Goal: Task Accomplishment & Management: Manage account settings

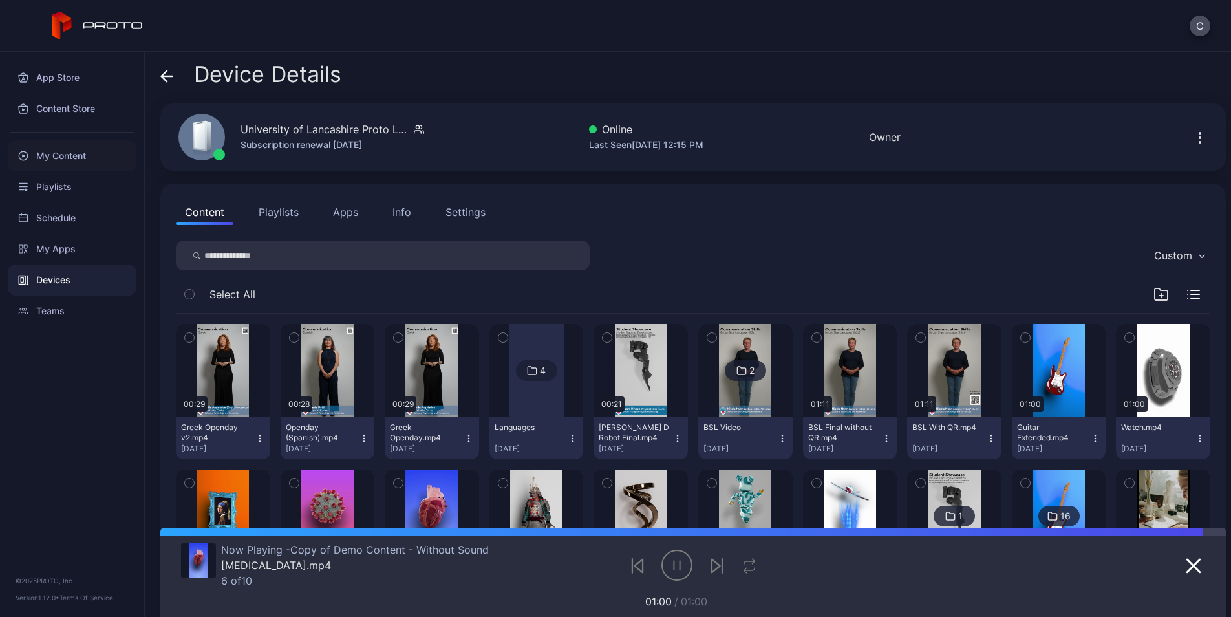
scroll to position [137, 0]
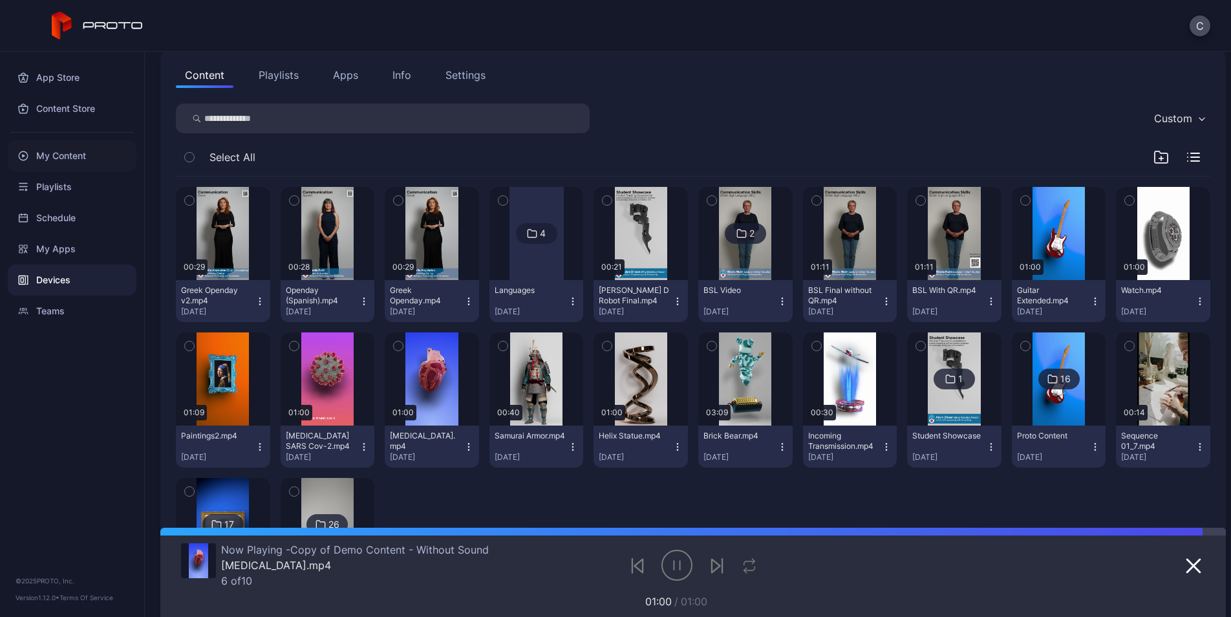
click at [85, 159] on div "My Content" at bounding box center [72, 155] width 129 height 31
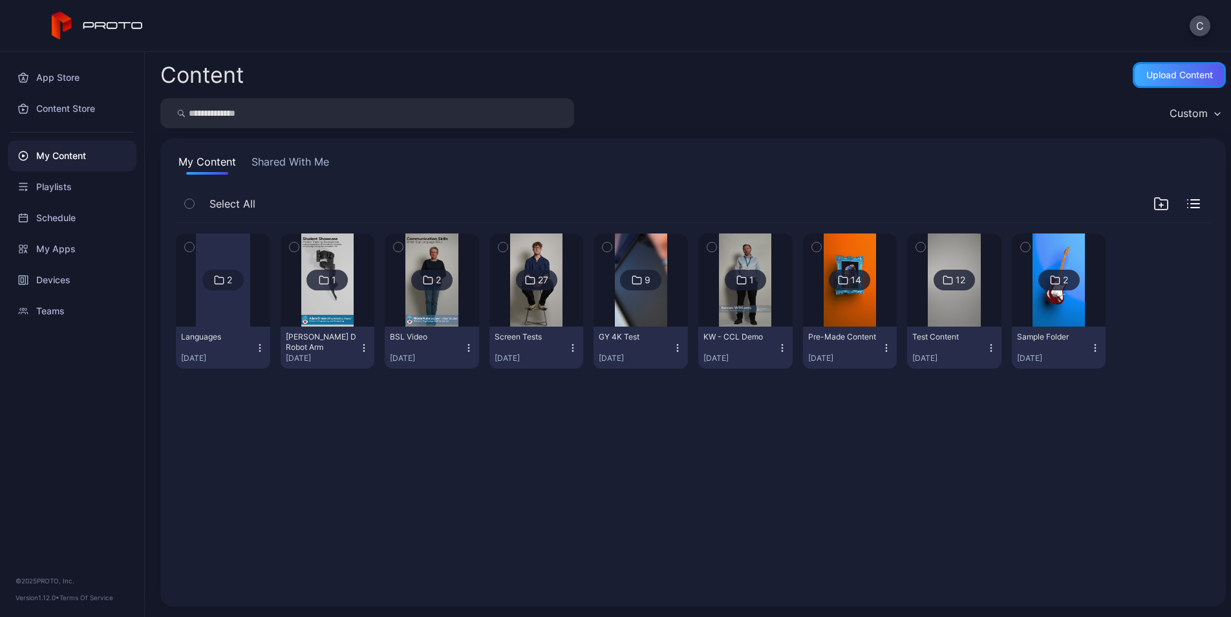
click at [1181, 78] on div "Upload Content" at bounding box center [1180, 75] width 67 height 10
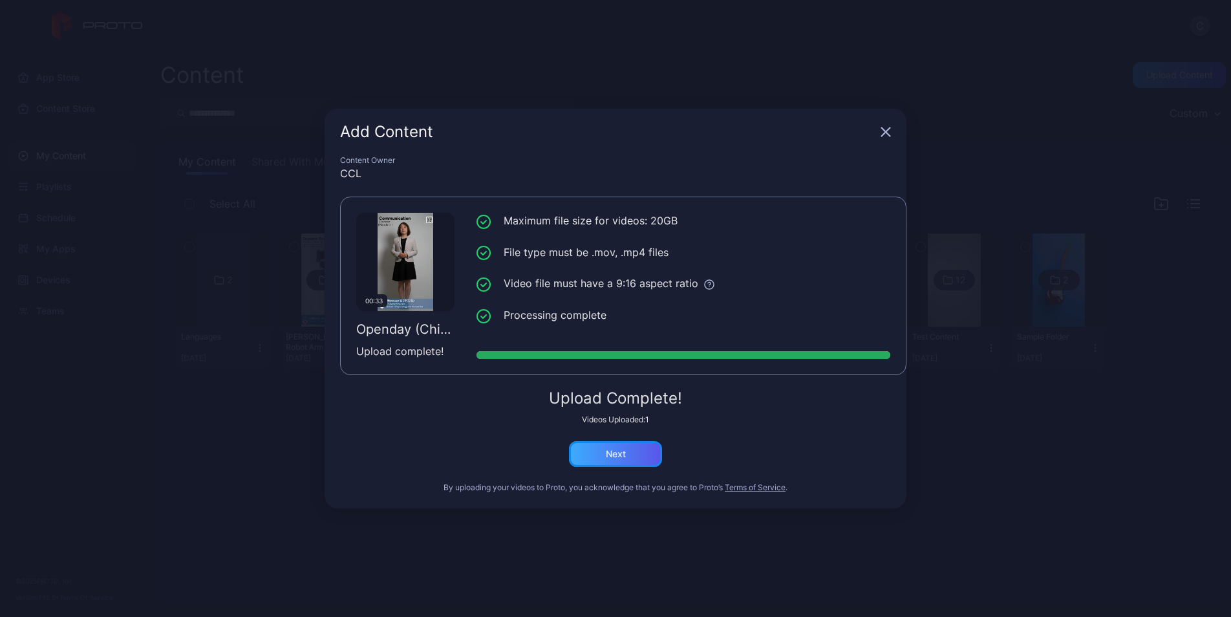
click at [643, 465] on div "Next" at bounding box center [615, 454] width 93 height 26
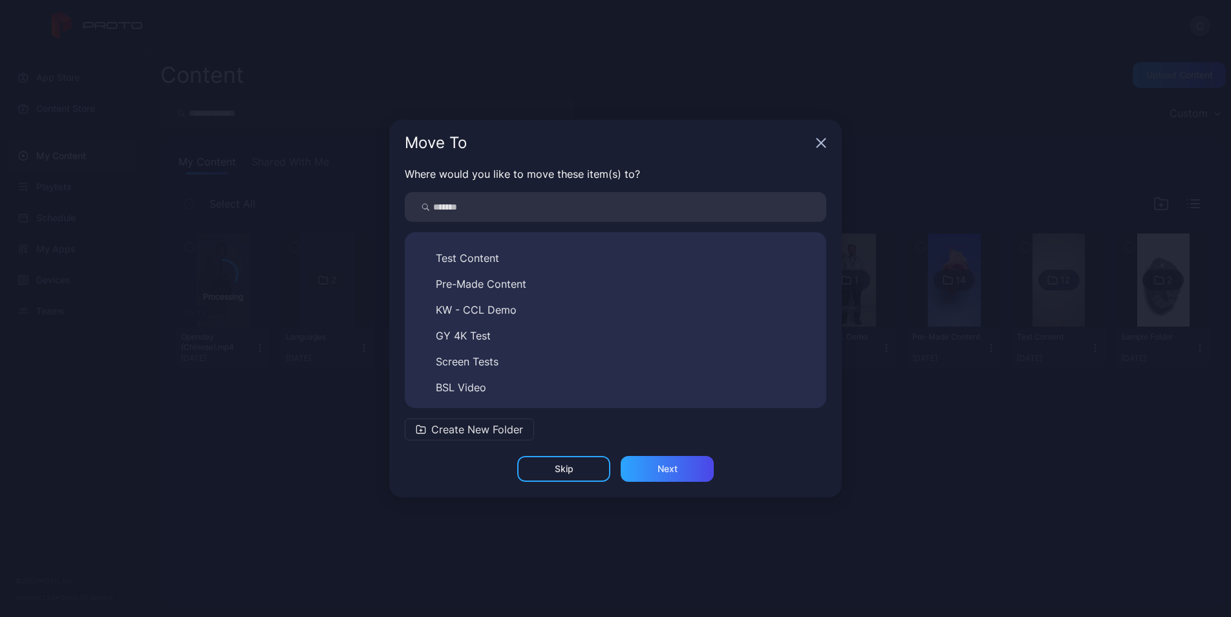
scroll to position [98, 0]
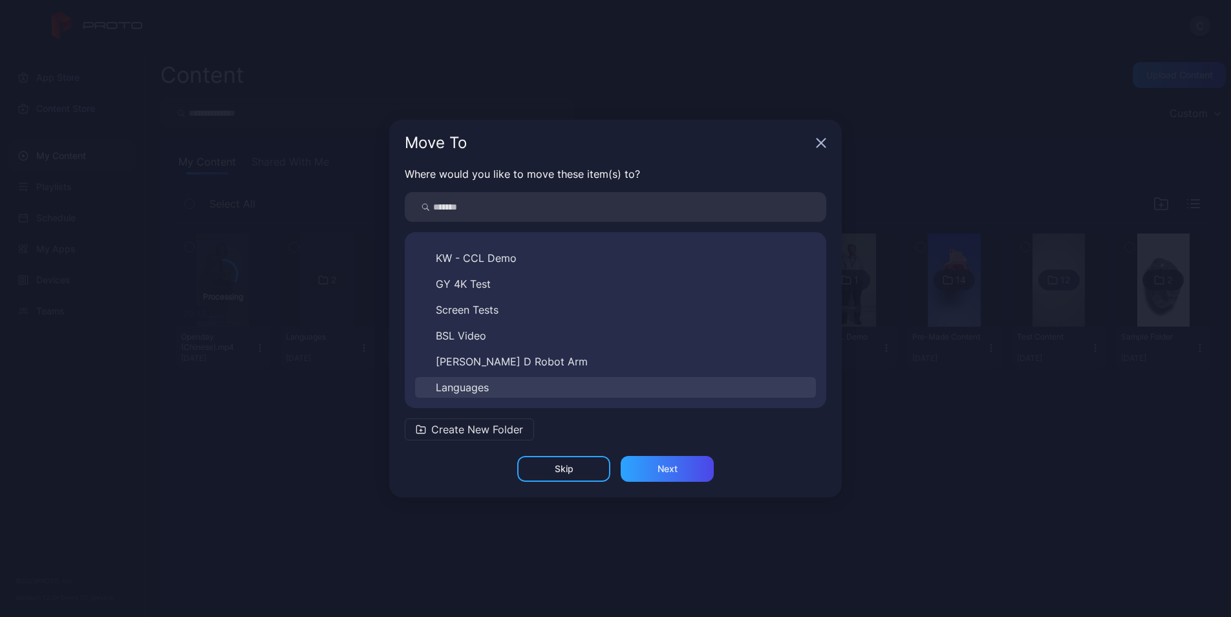
click at [463, 388] on span "Languages" at bounding box center [462, 388] width 53 height 16
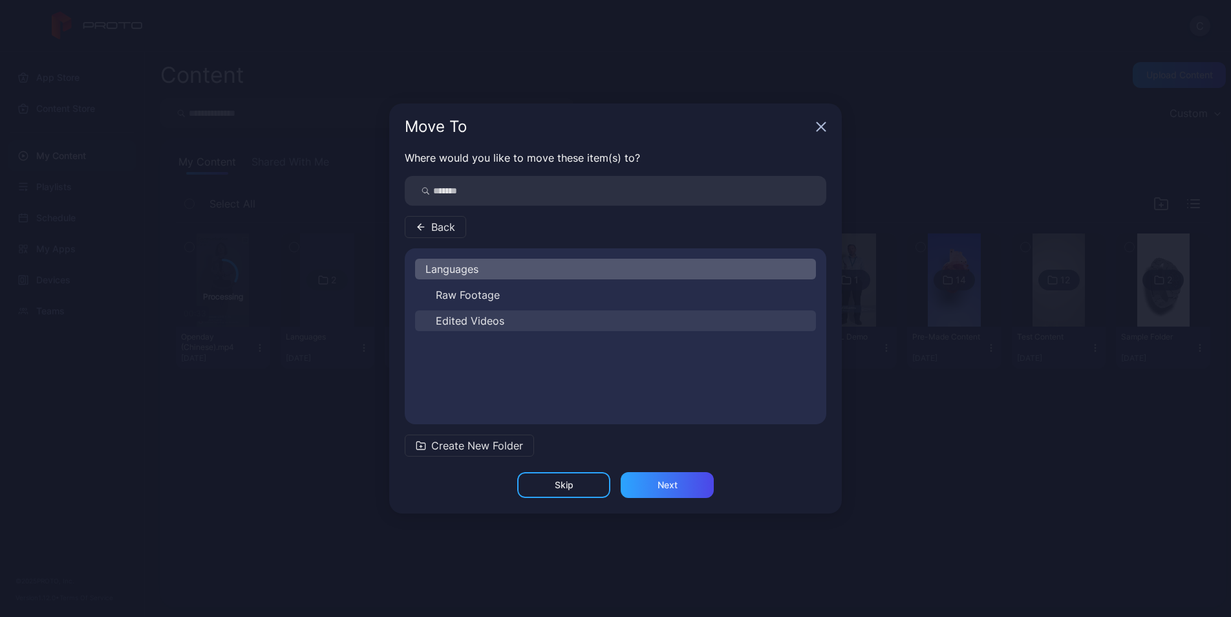
click at [490, 324] on span "Edited Videos" at bounding box center [470, 321] width 69 height 16
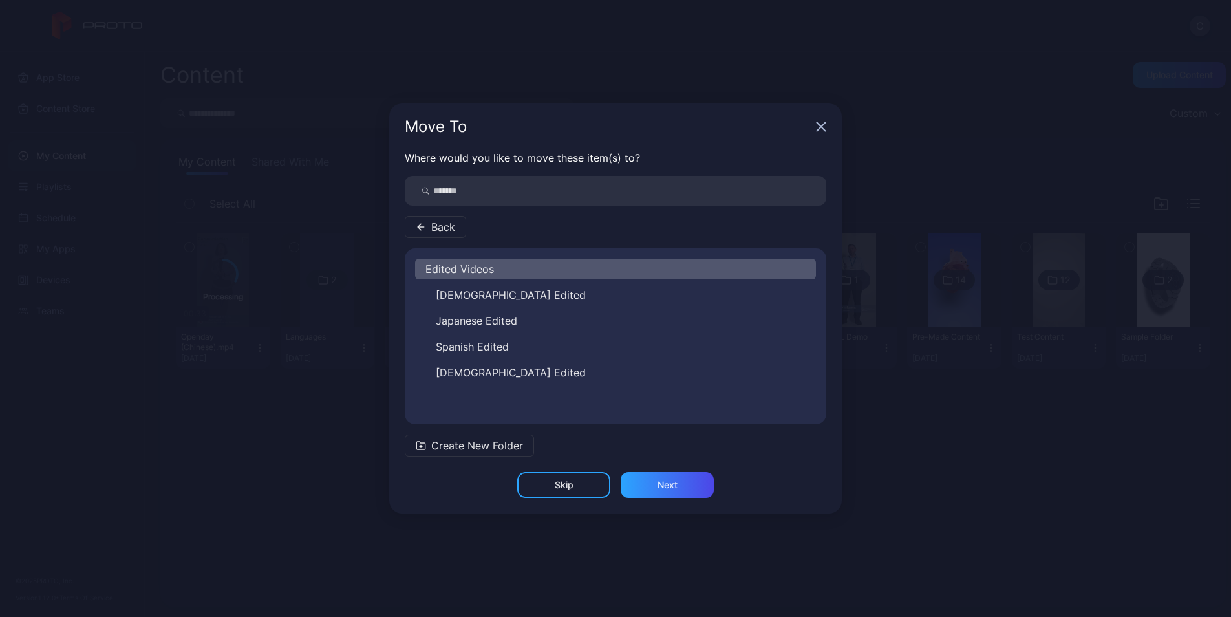
click at [497, 453] on span "Create New Folder" at bounding box center [477, 446] width 92 height 16
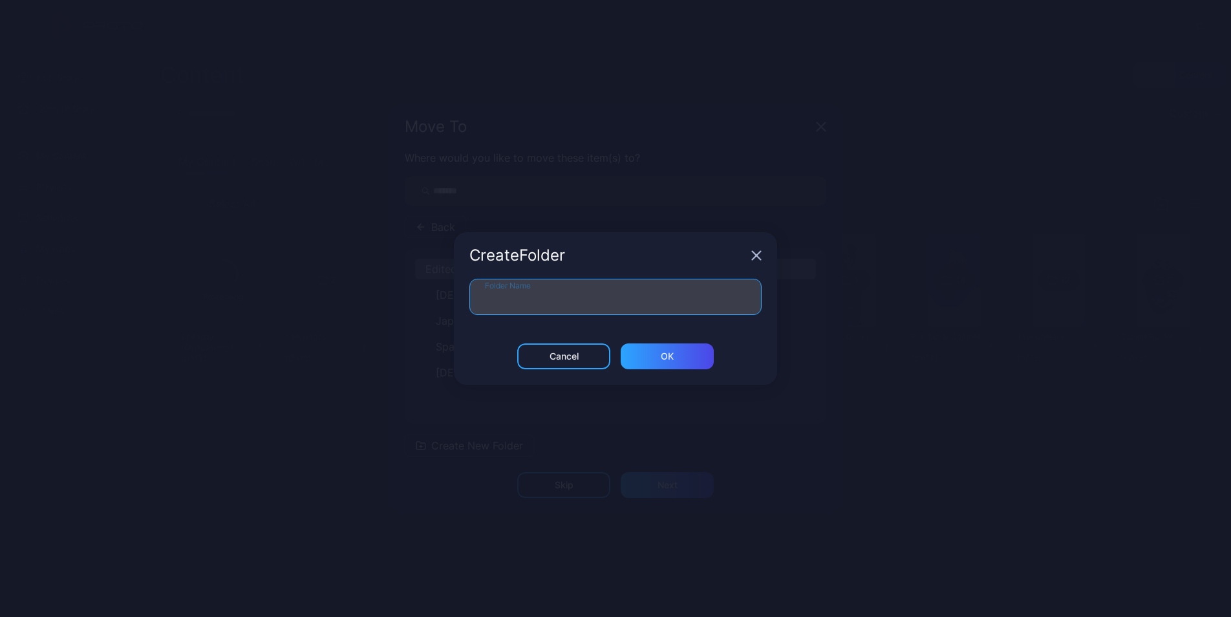
click at [563, 304] on input "Folder Name" at bounding box center [616, 297] width 292 height 36
type input "**********"
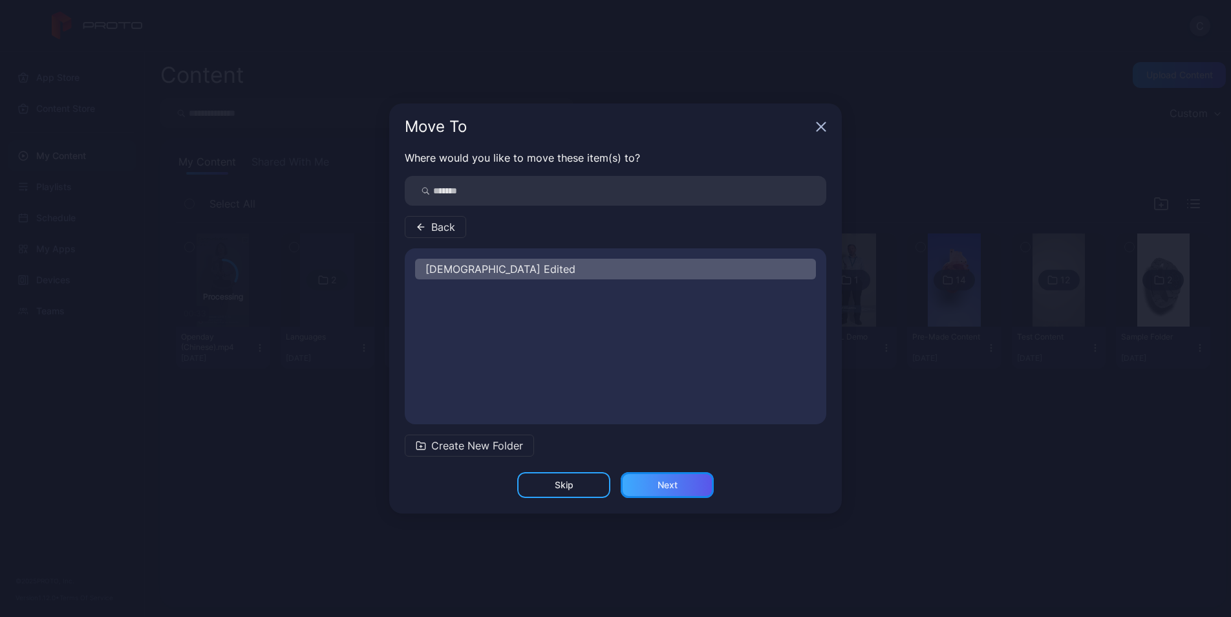
click at [668, 482] on div "Next" at bounding box center [668, 485] width 20 height 10
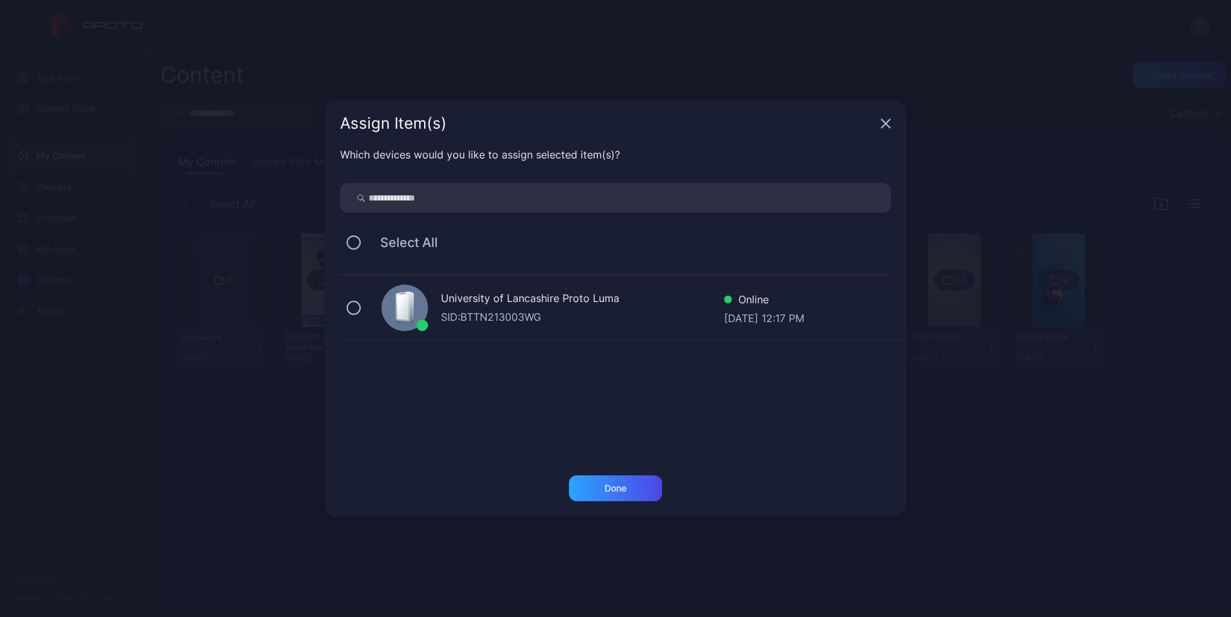
click at [517, 297] on div "University of Lancashire Proto Luma" at bounding box center [582, 299] width 283 height 19
click at [620, 489] on div "Done" at bounding box center [616, 488] width 22 height 10
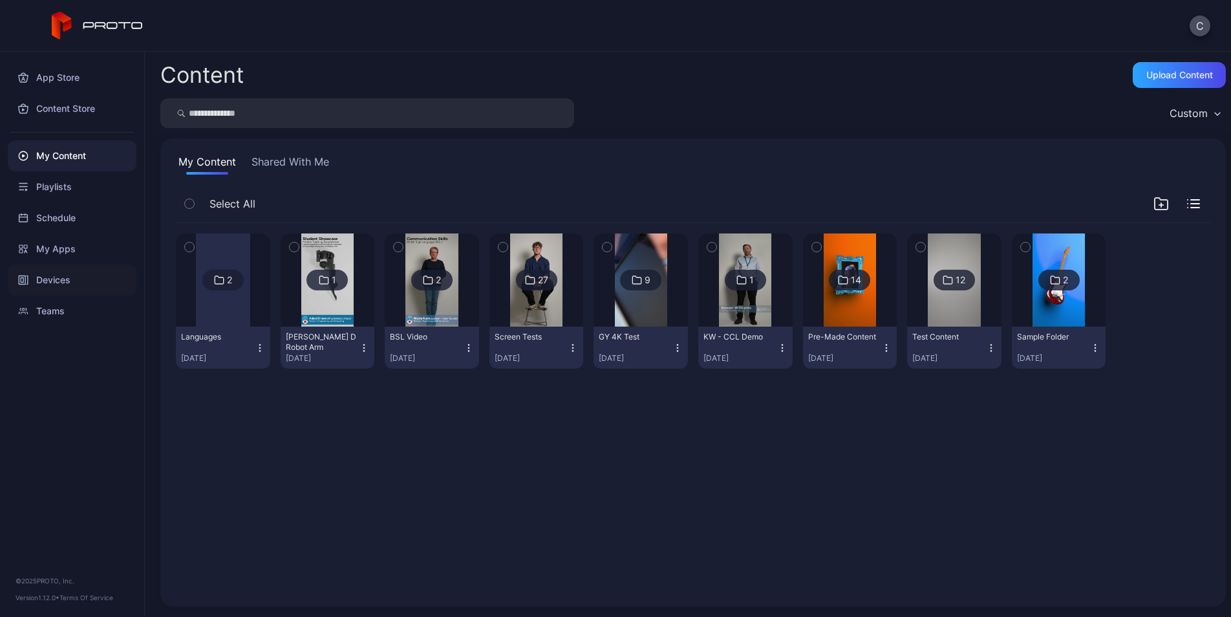
click at [66, 282] on div "Devices" at bounding box center [72, 280] width 129 height 31
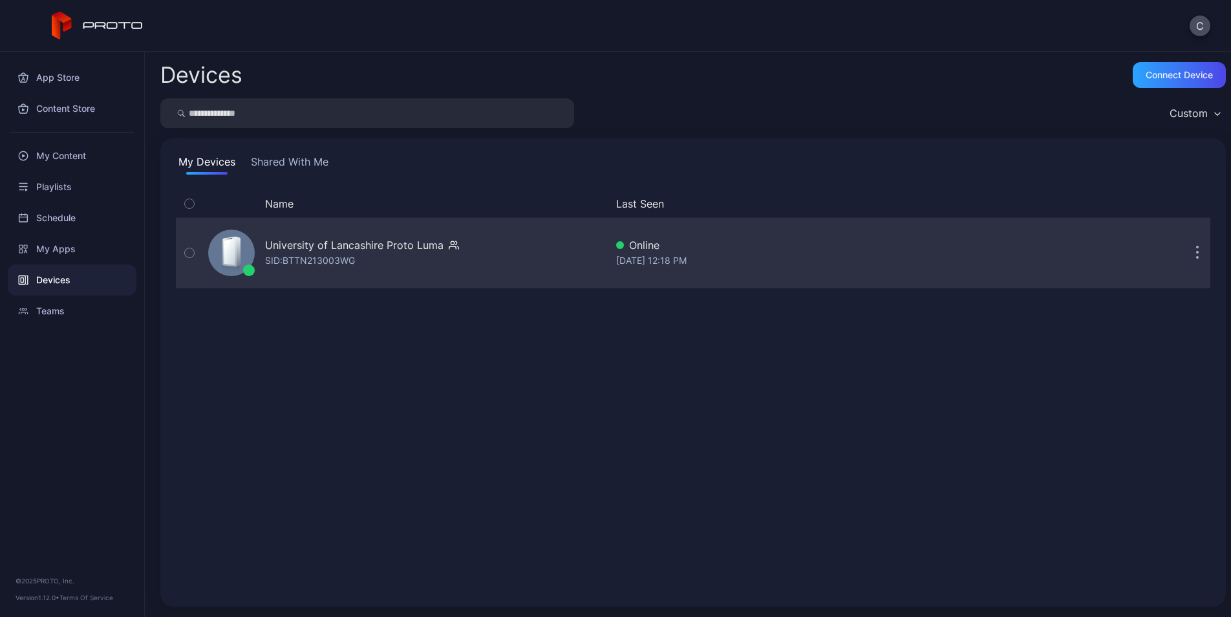
click at [295, 271] on div "University of Lancashire Proto Luma SID: BTTN213003WG" at bounding box center [404, 253] width 403 height 65
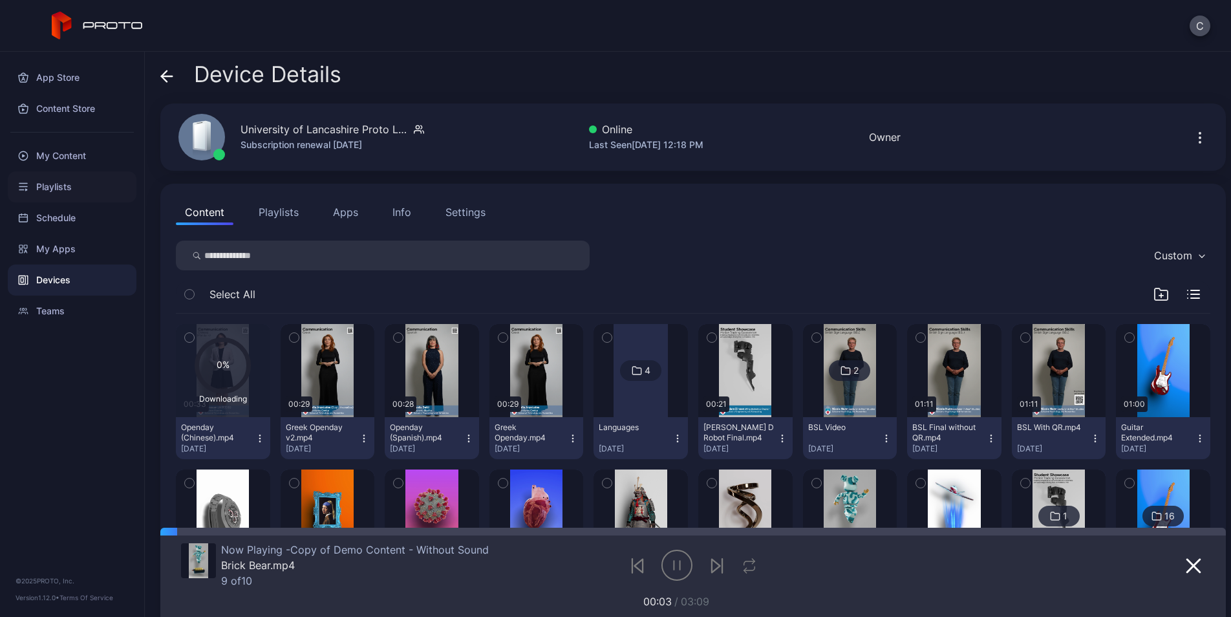
click at [88, 191] on div "Playlists" at bounding box center [72, 186] width 129 height 31
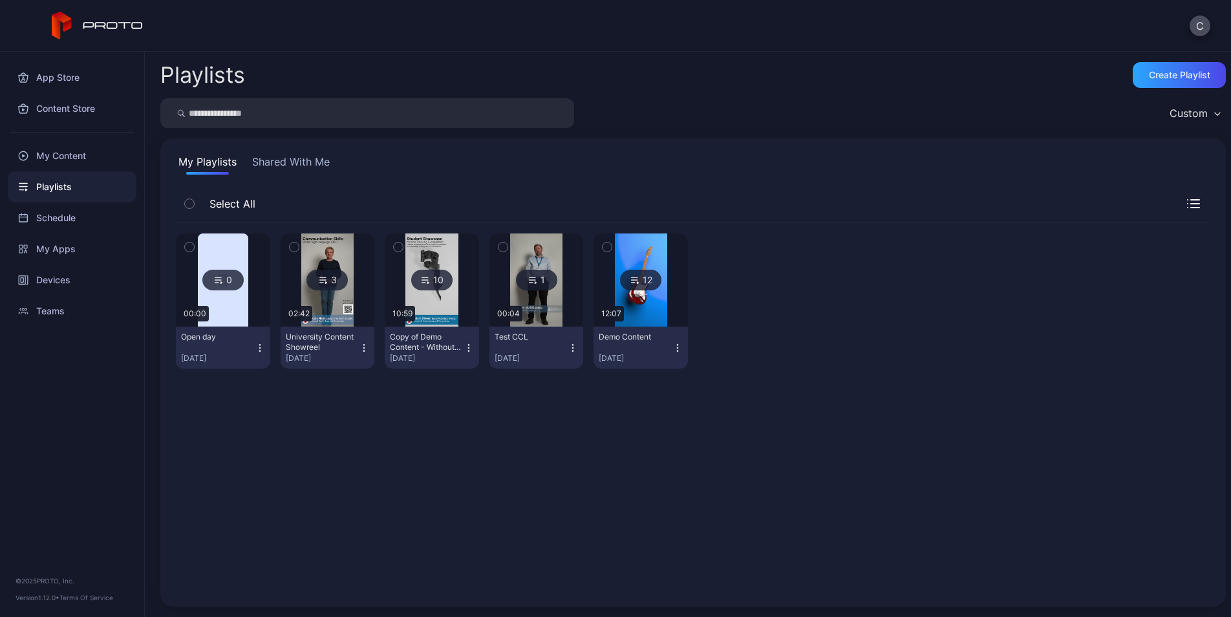
click at [244, 302] on img at bounding box center [223, 279] width 50 height 93
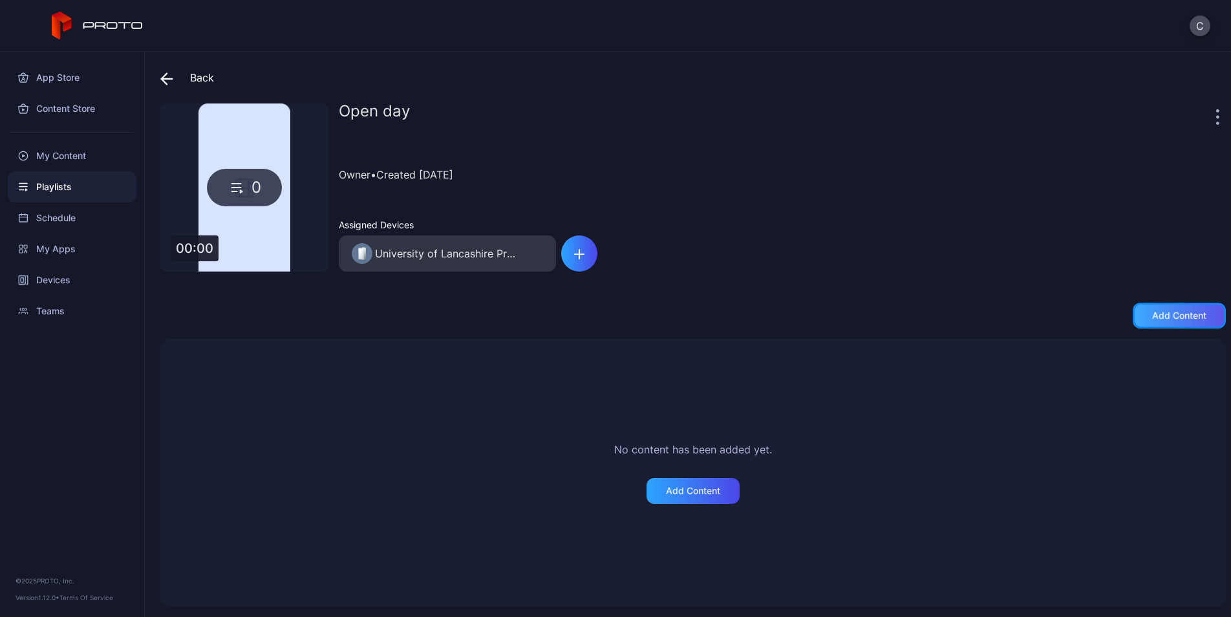
click at [1168, 313] on div "Add content" at bounding box center [1179, 315] width 54 height 10
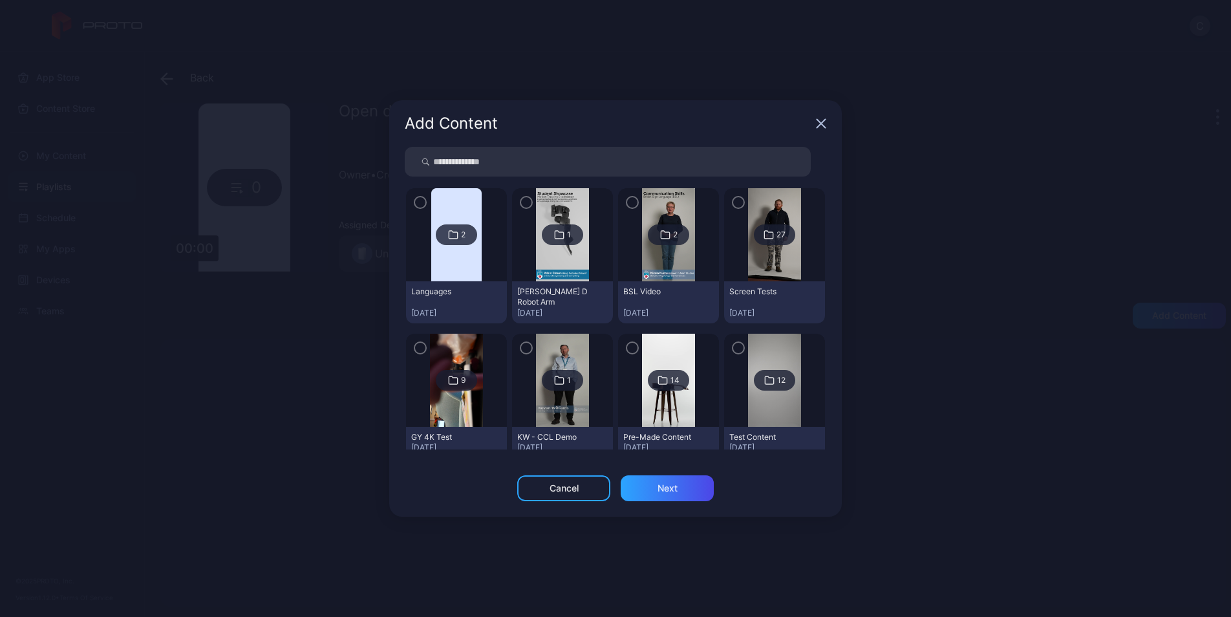
click at [454, 276] on img at bounding box center [456, 234] width 50 height 93
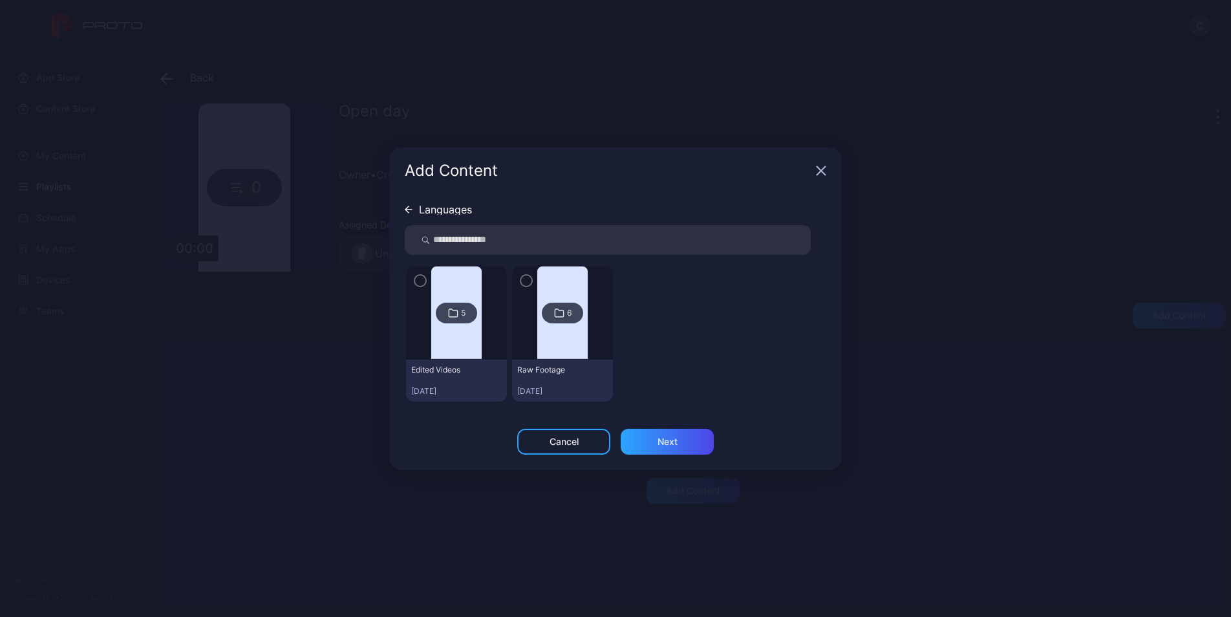
click at [467, 343] on img at bounding box center [456, 312] width 50 height 93
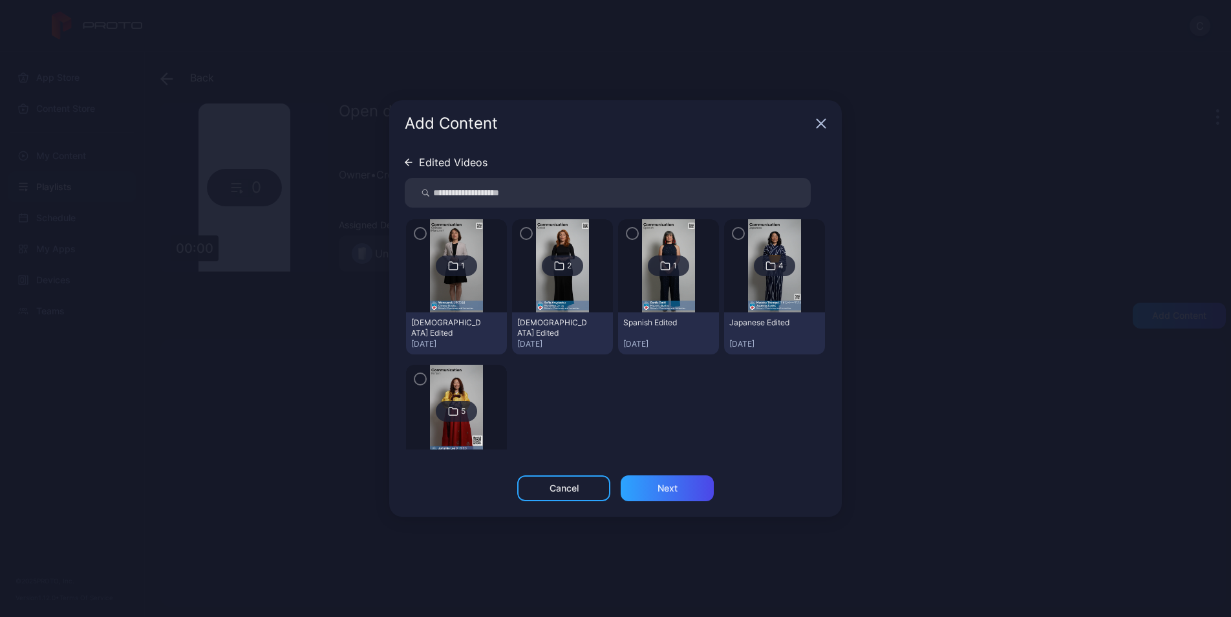
click at [565, 312] on img at bounding box center [562, 265] width 52 height 93
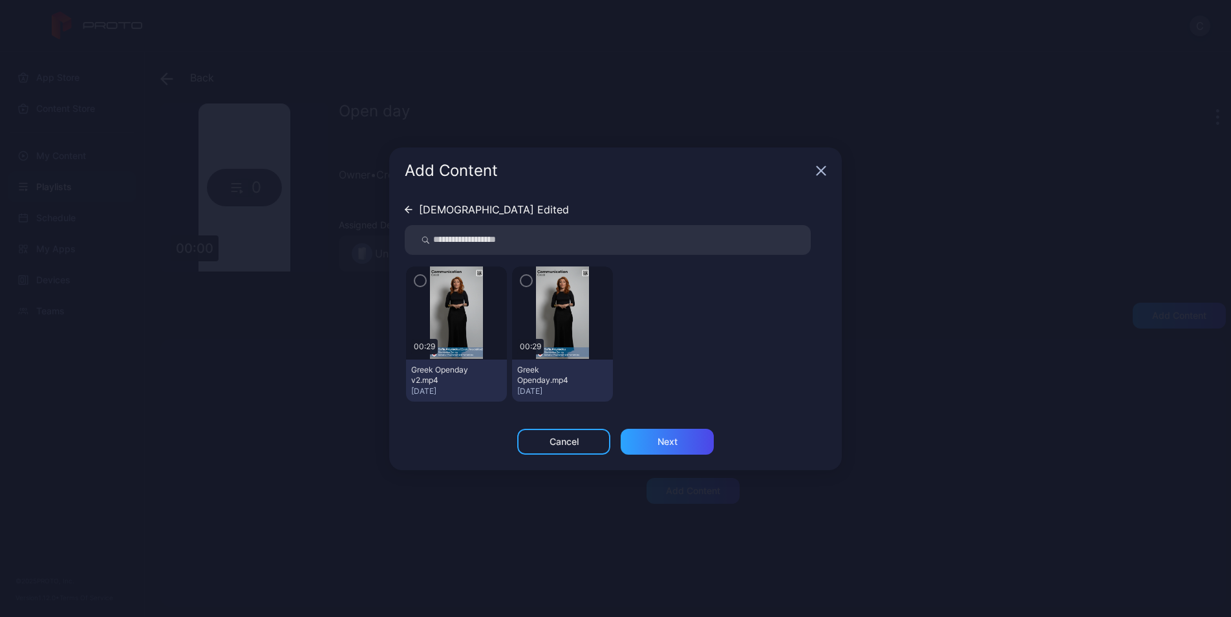
click at [451, 329] on img at bounding box center [456, 312] width 52 height 93
click at [419, 281] on icon "button" at bounding box center [420, 280] width 4 height 3
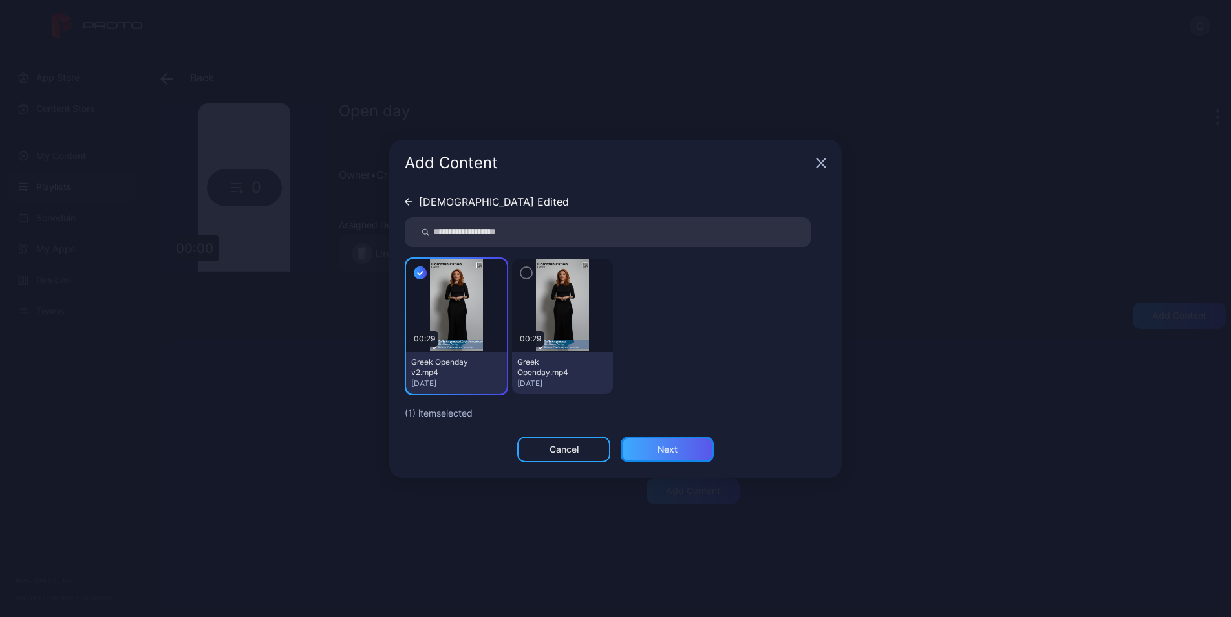
click at [667, 456] on div "Next" at bounding box center [667, 450] width 93 height 26
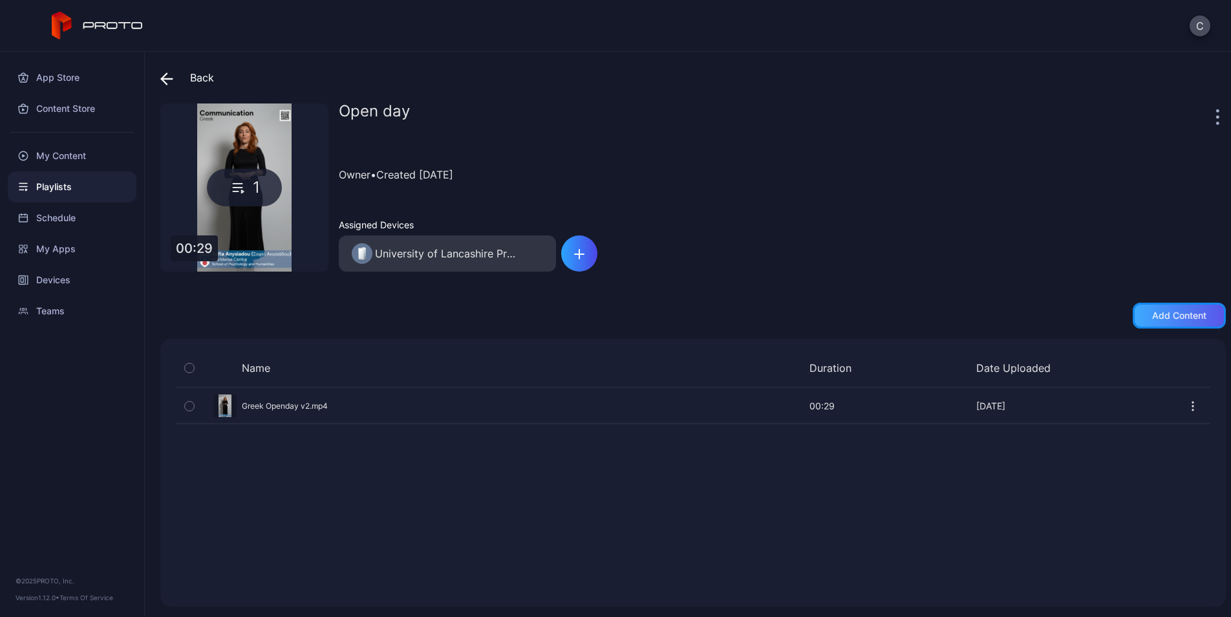
click at [1181, 314] on div "Add content" at bounding box center [1179, 315] width 54 height 10
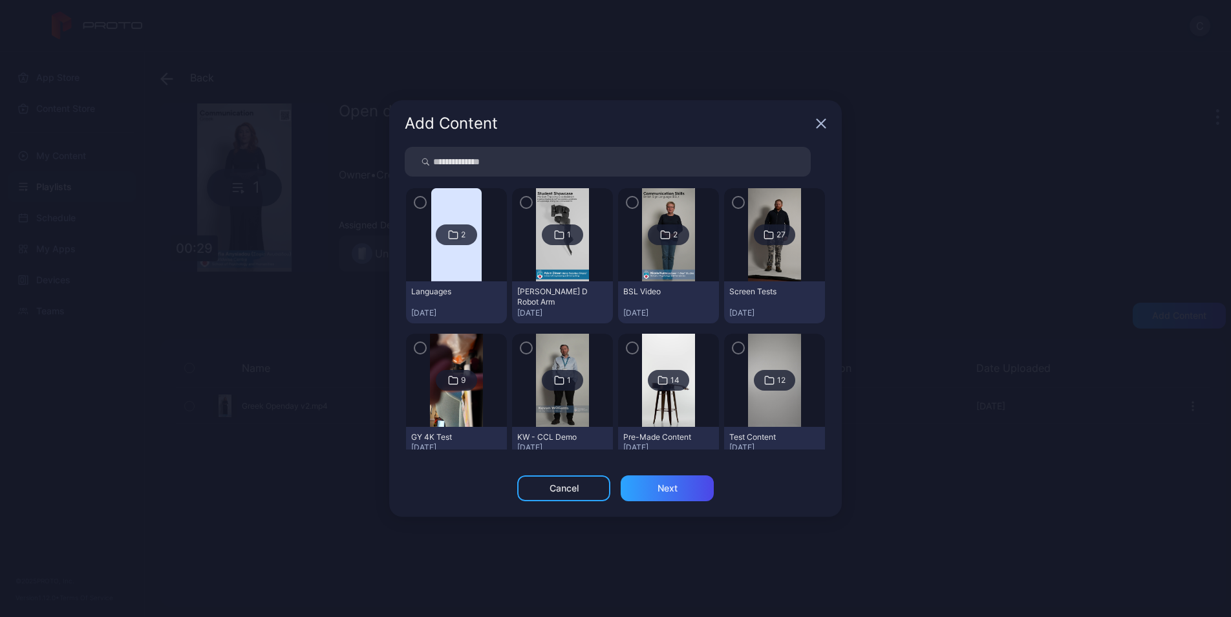
click at [408, 200] on div at bounding box center [456, 234] width 101 height 93
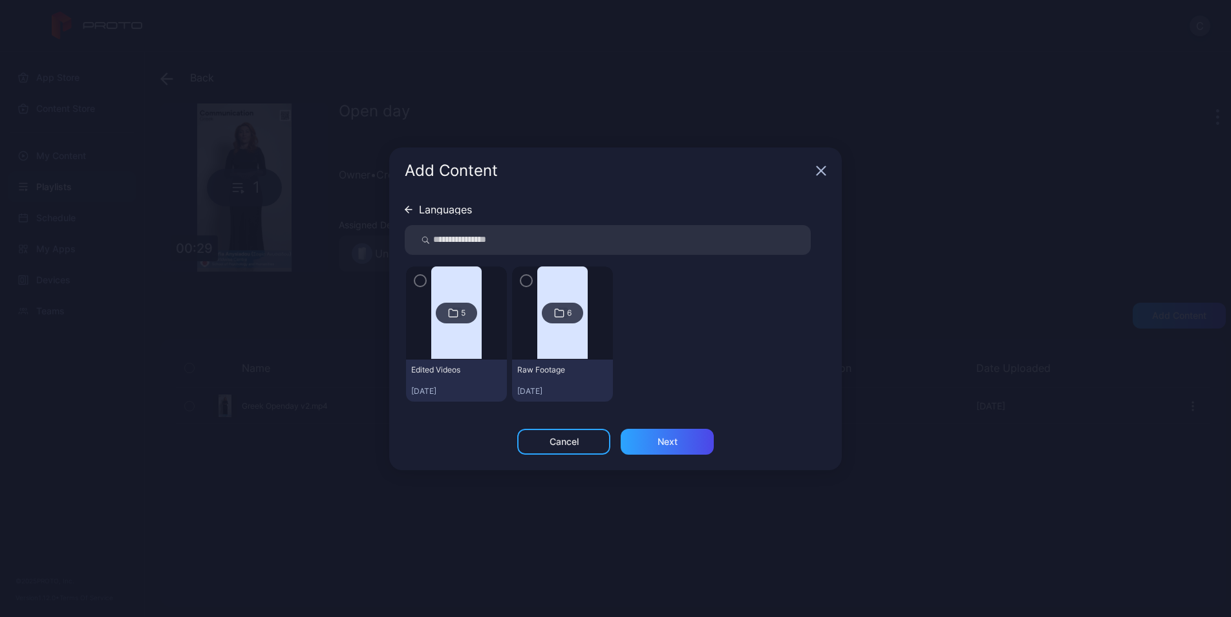
click at [448, 282] on img at bounding box center [456, 312] width 50 height 93
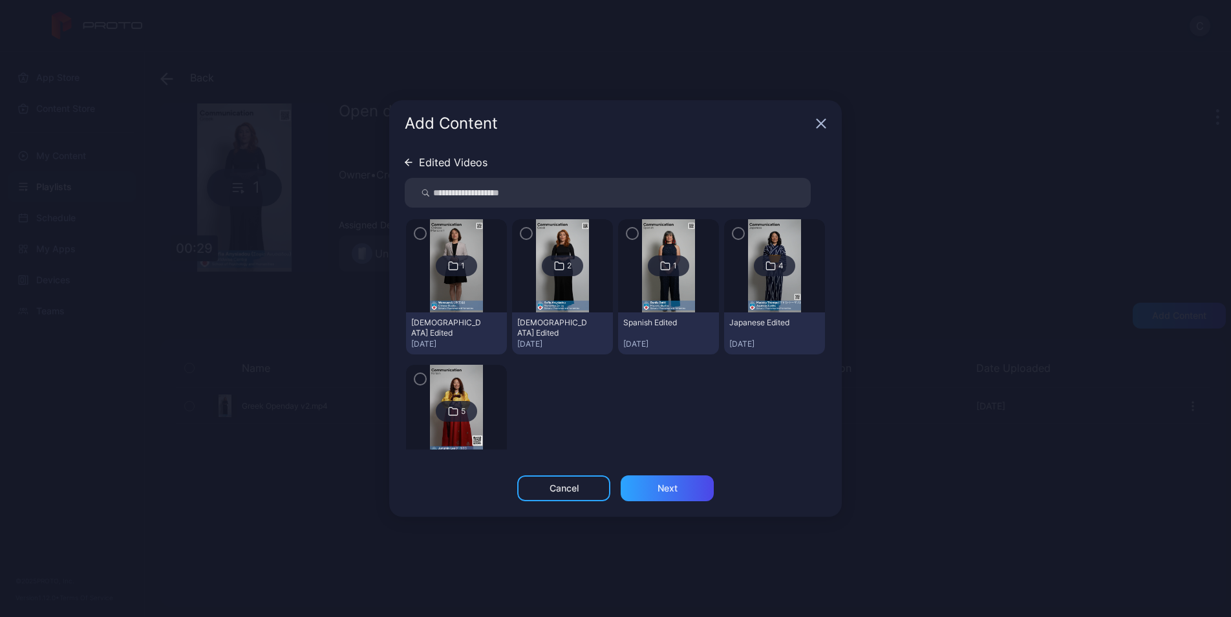
click at [649, 283] on img at bounding box center [668, 265] width 52 height 93
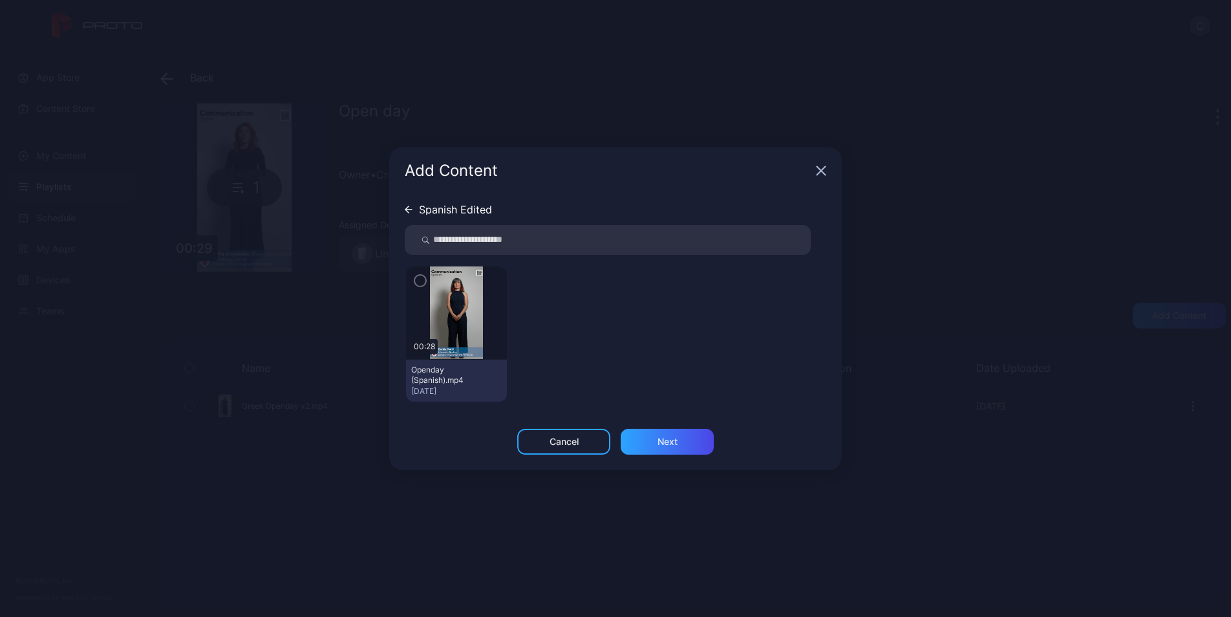
click at [421, 280] on icon "button" at bounding box center [420, 280] width 4 height 3
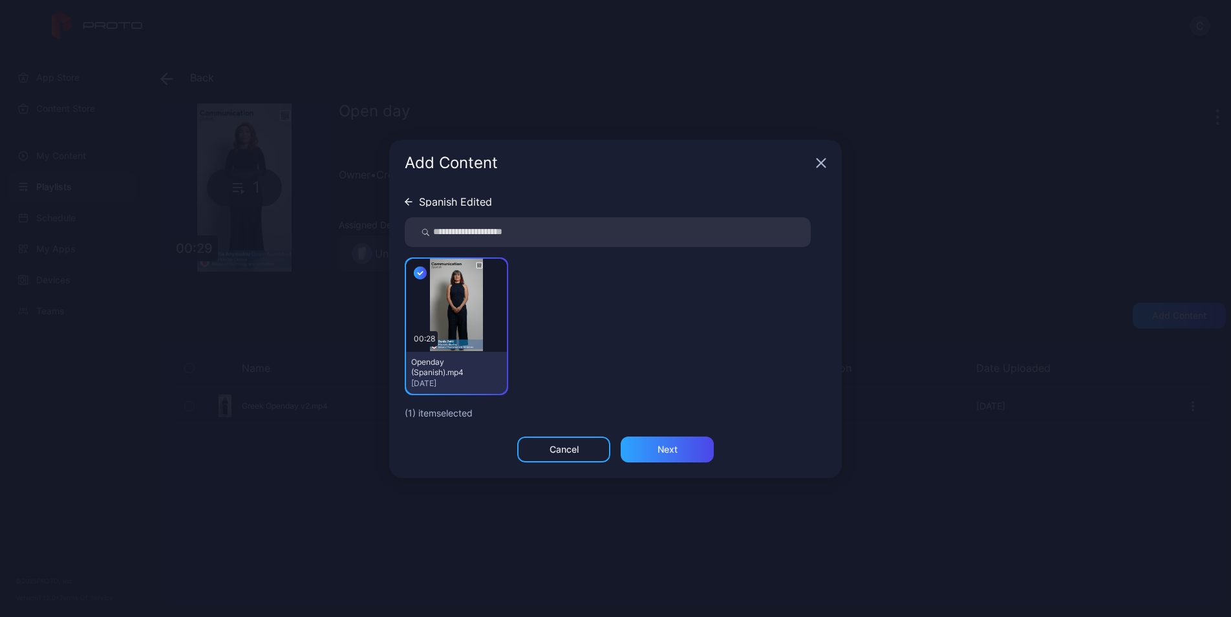
click at [422, 204] on div "Spanish Edited" at bounding box center [455, 202] width 73 height 10
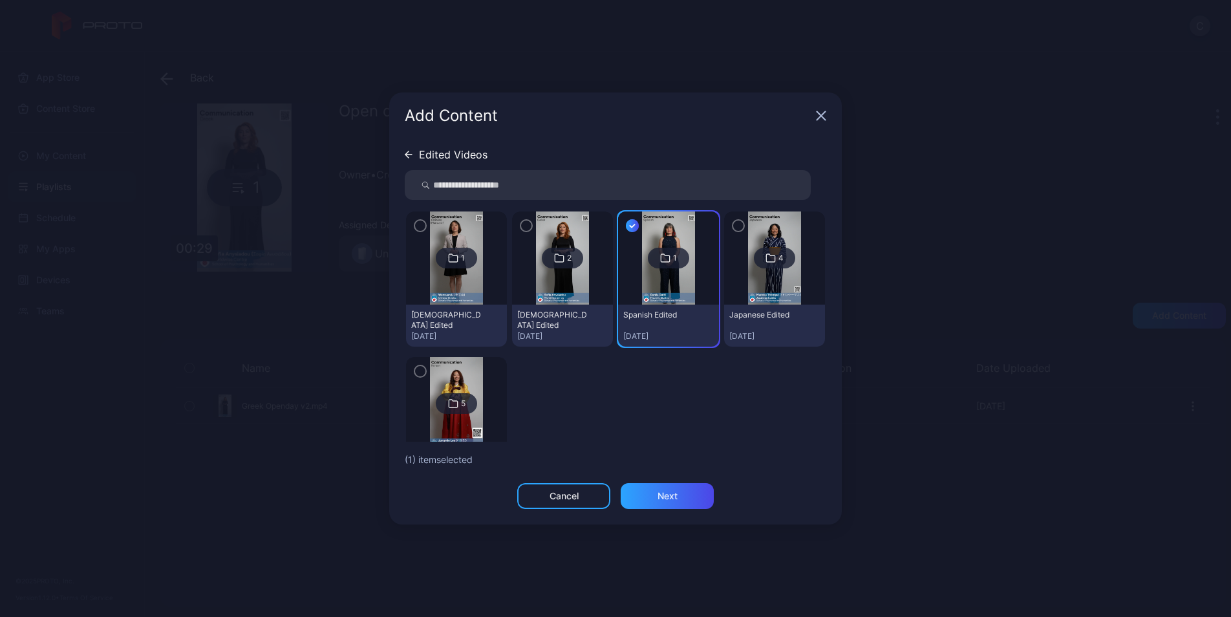
click at [770, 296] on img at bounding box center [774, 257] width 52 height 93
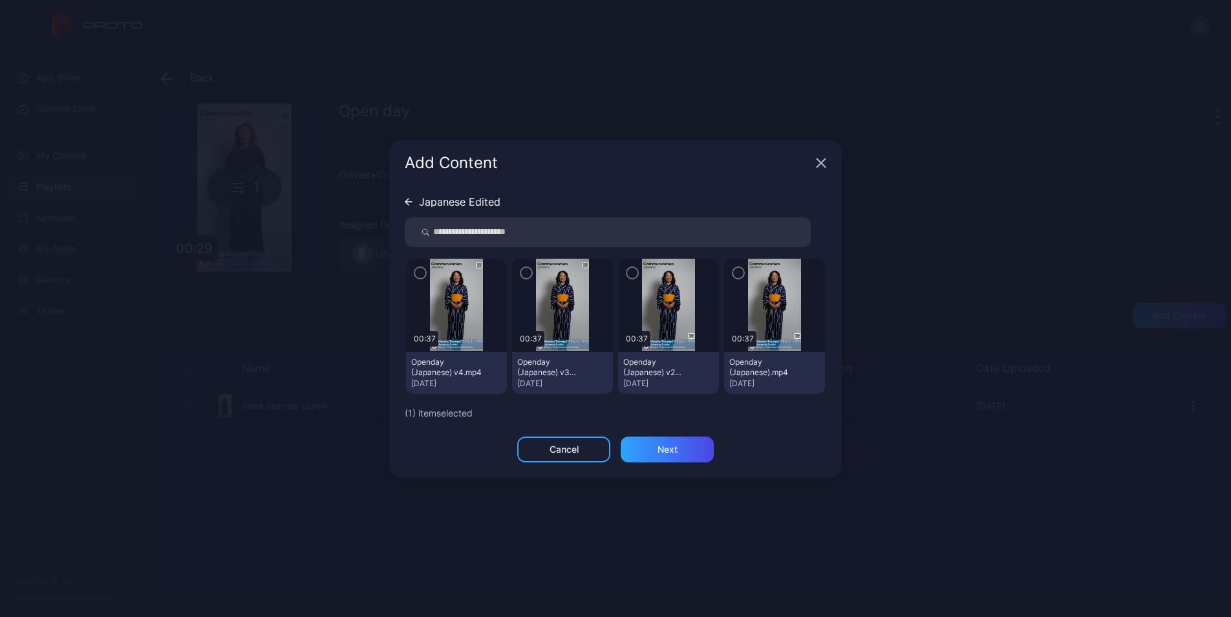
click at [416, 268] on icon "button" at bounding box center [420, 273] width 10 height 14
click at [437, 207] on div "Japanese Edited 00:37 Openday (Japanese) v4.mp4 Aug 14, 2025 00:37 Openday (Jap…" at bounding box center [616, 290] width 422 height 209
click at [425, 200] on div "Japanese Edited" at bounding box center [459, 202] width 81 height 10
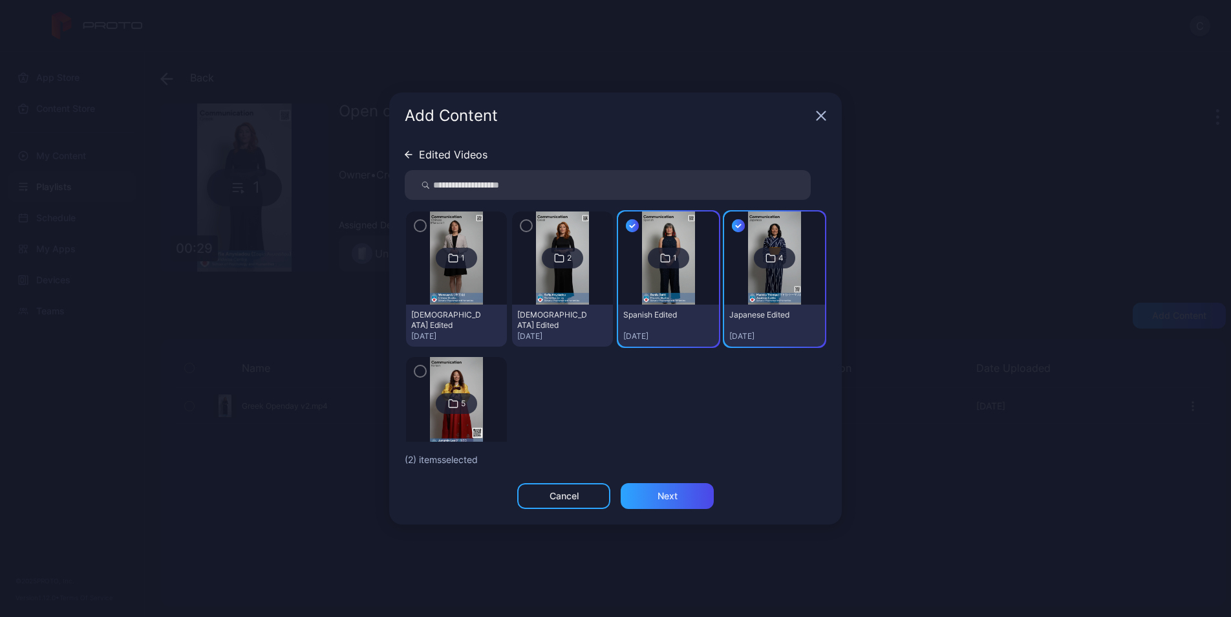
click at [460, 424] on img at bounding box center [456, 403] width 52 height 93
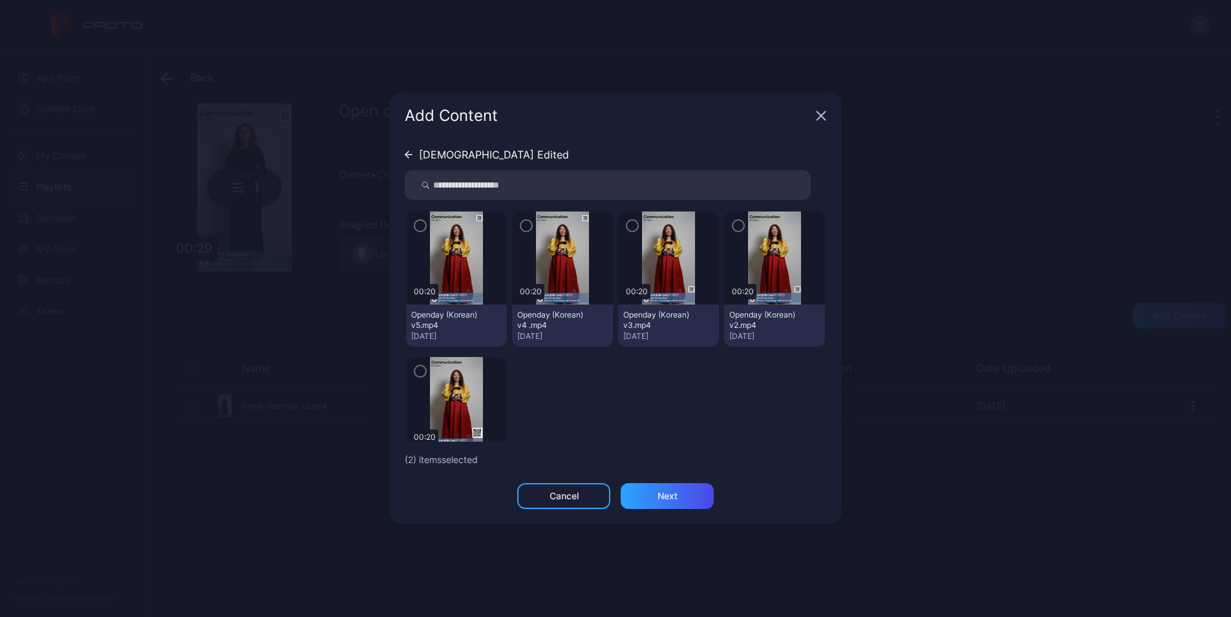
click at [421, 230] on icon "button" at bounding box center [420, 226] width 10 height 14
click at [472, 155] on div "Korean Edited" at bounding box center [494, 154] width 150 height 10
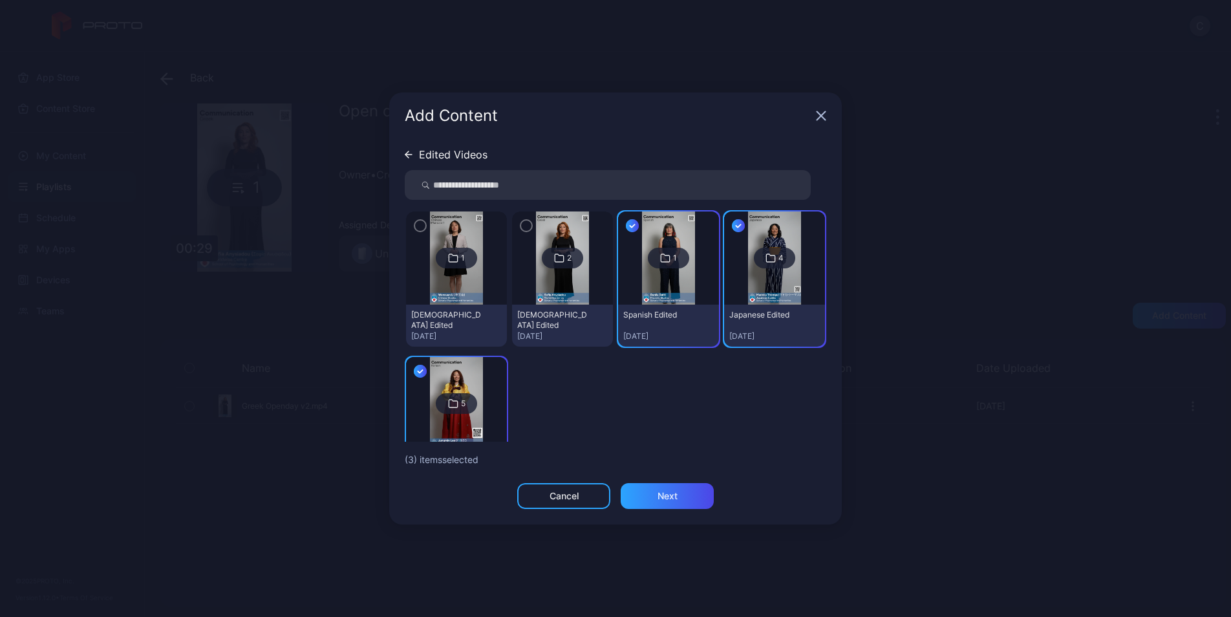
click at [466, 304] on img at bounding box center [456, 257] width 52 height 93
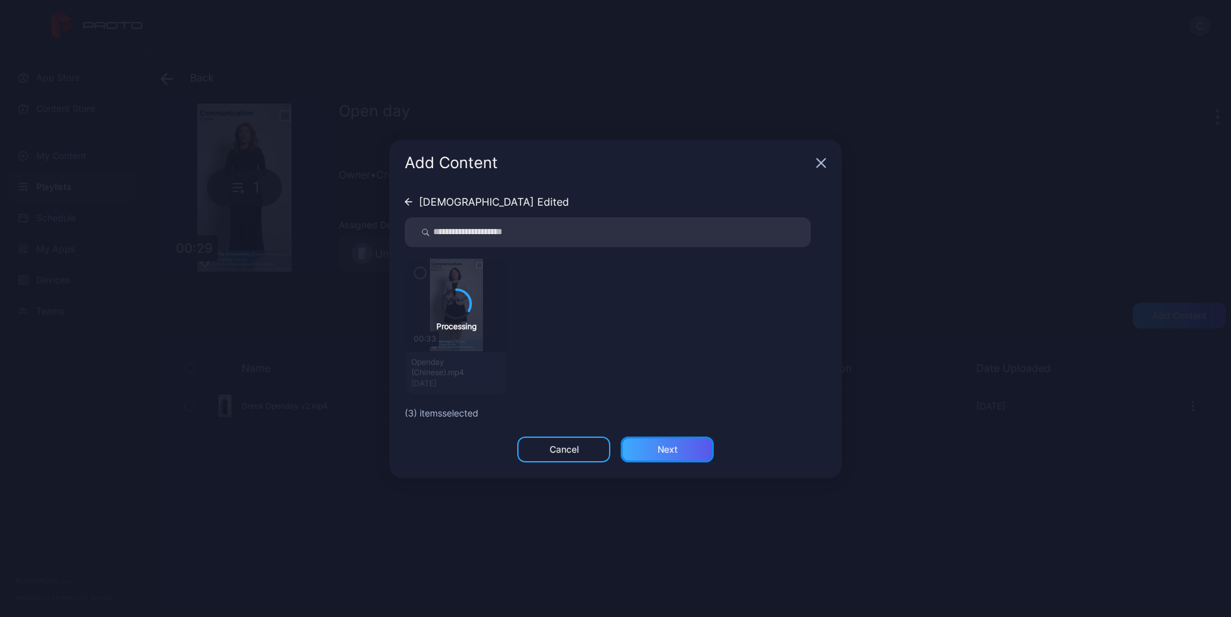
click at [675, 448] on div "Next" at bounding box center [668, 449] width 20 height 10
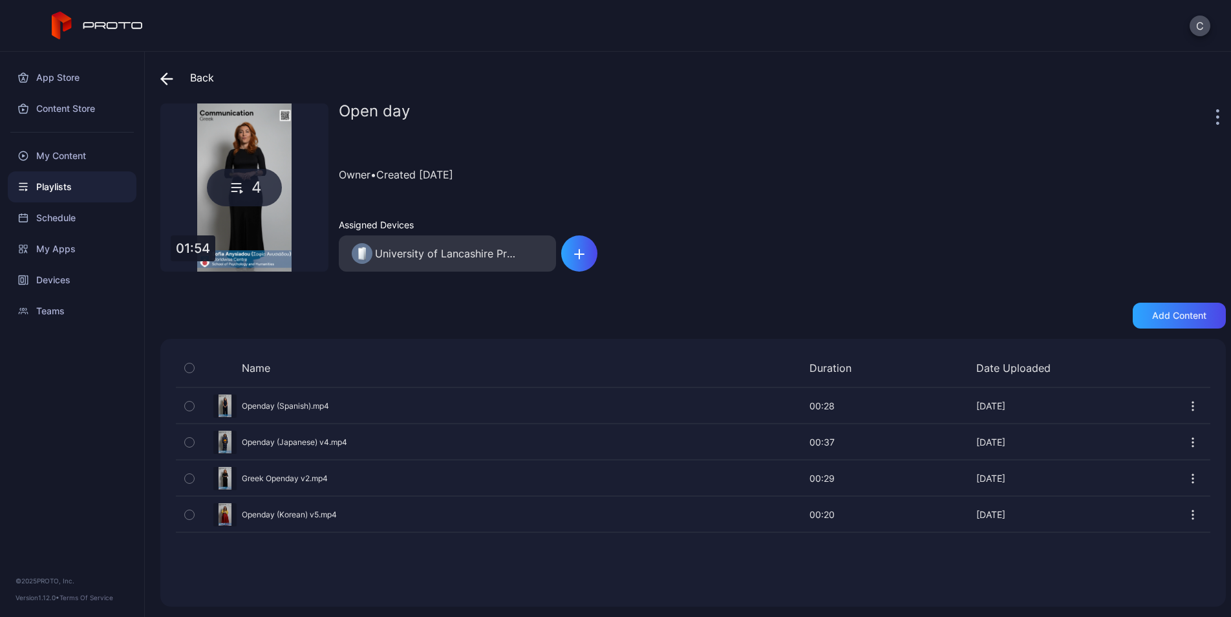
click at [163, 77] on icon at bounding box center [164, 78] width 5 height 11
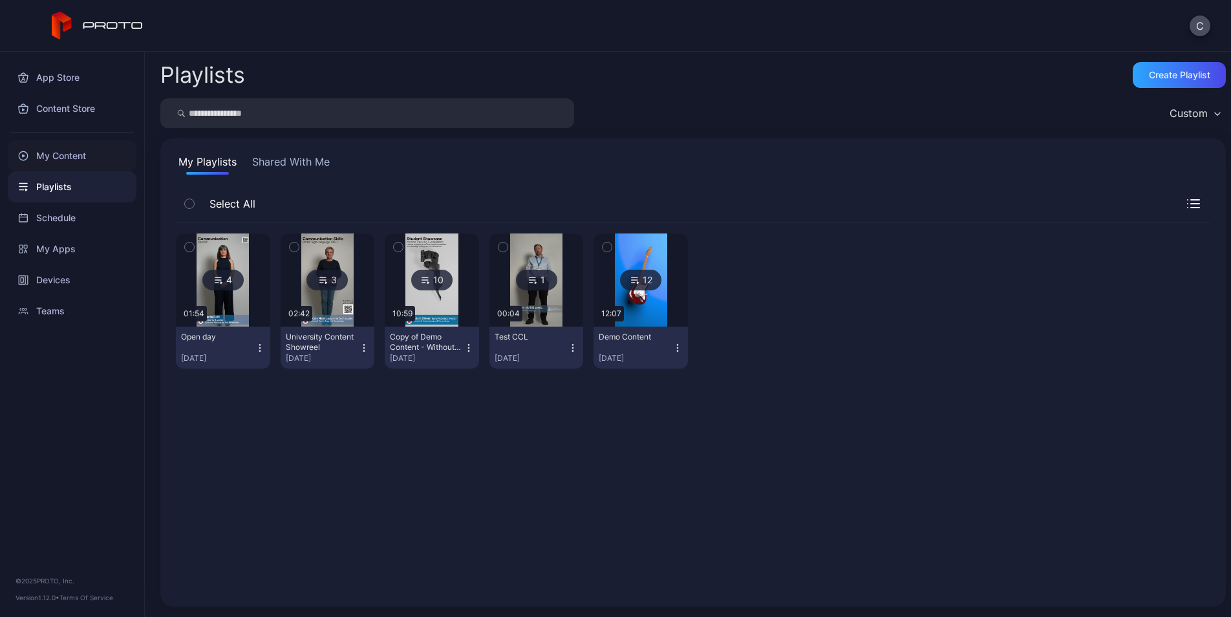
click at [74, 152] on div "My Content" at bounding box center [72, 155] width 129 height 31
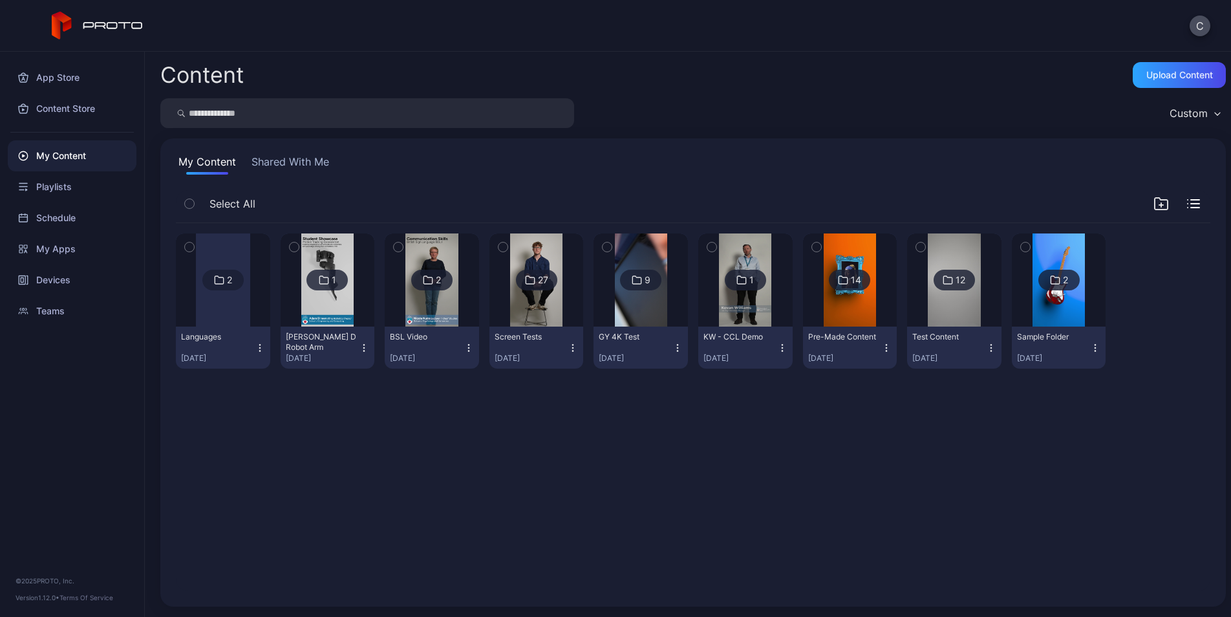
click at [239, 318] on div at bounding box center [223, 279] width 54 height 93
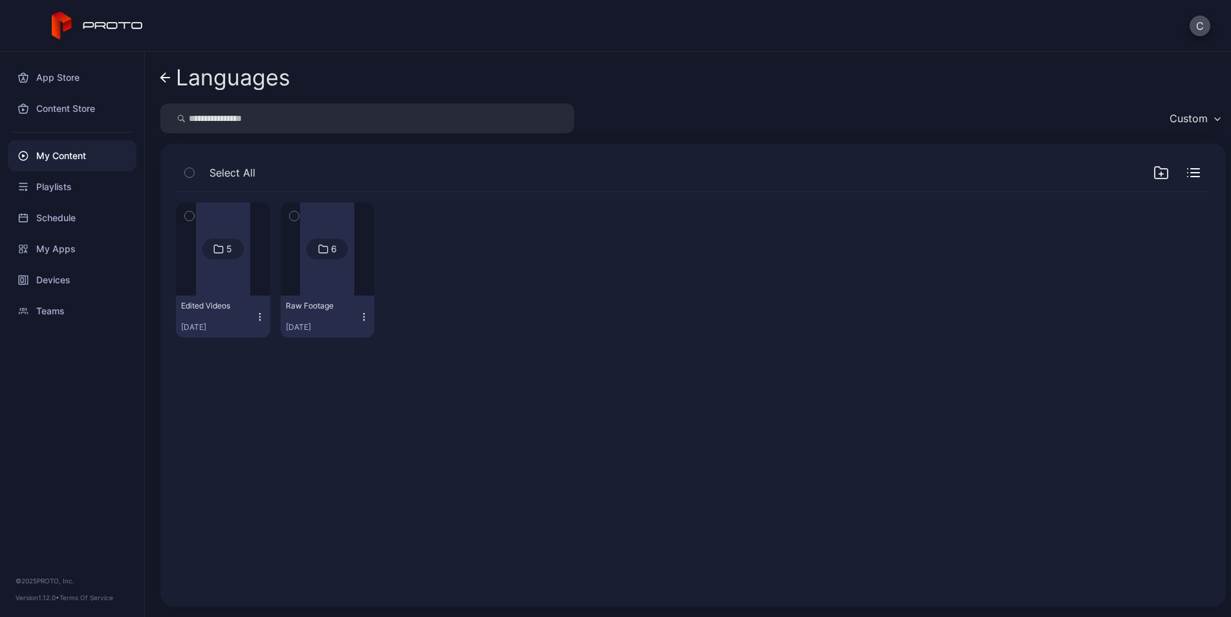
click at [238, 272] on div at bounding box center [223, 248] width 54 height 93
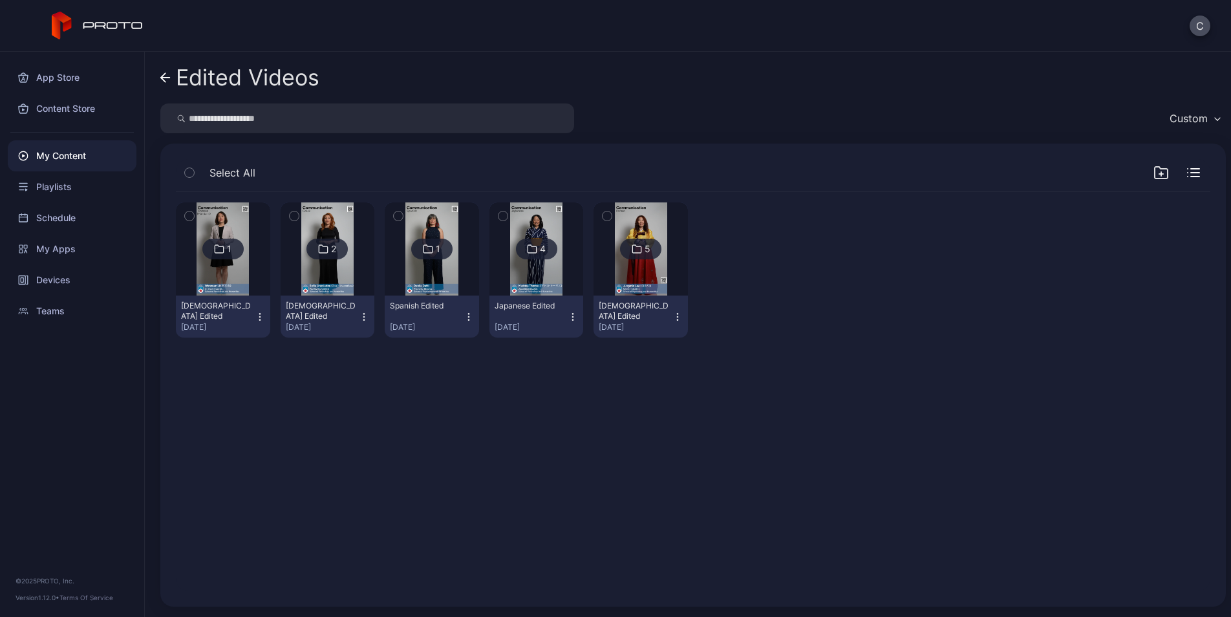
click at [233, 280] on img at bounding box center [223, 248] width 52 height 93
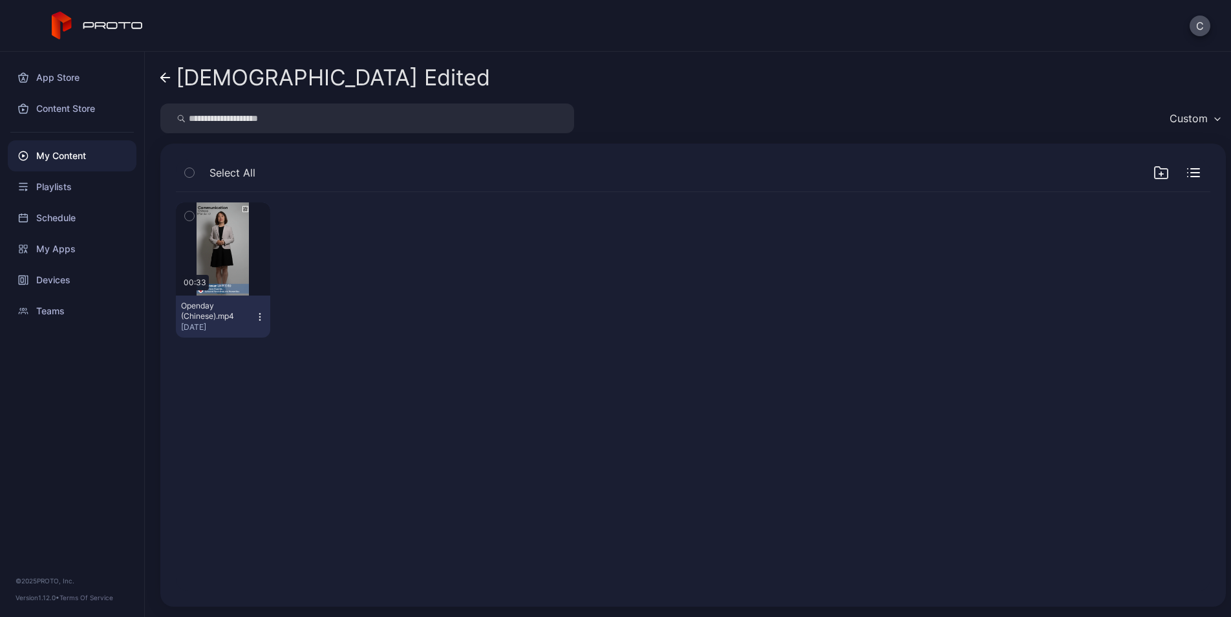
click at [81, 155] on div "My Content" at bounding box center [72, 155] width 129 height 31
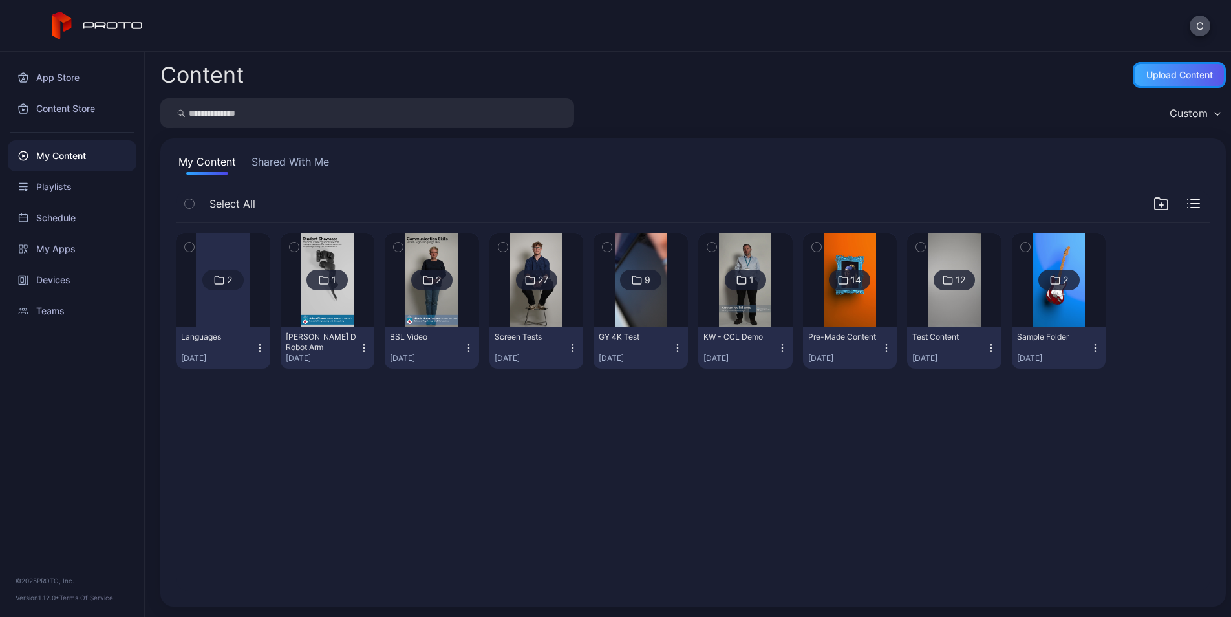
click at [1151, 75] on div "Upload Content" at bounding box center [1180, 75] width 67 height 10
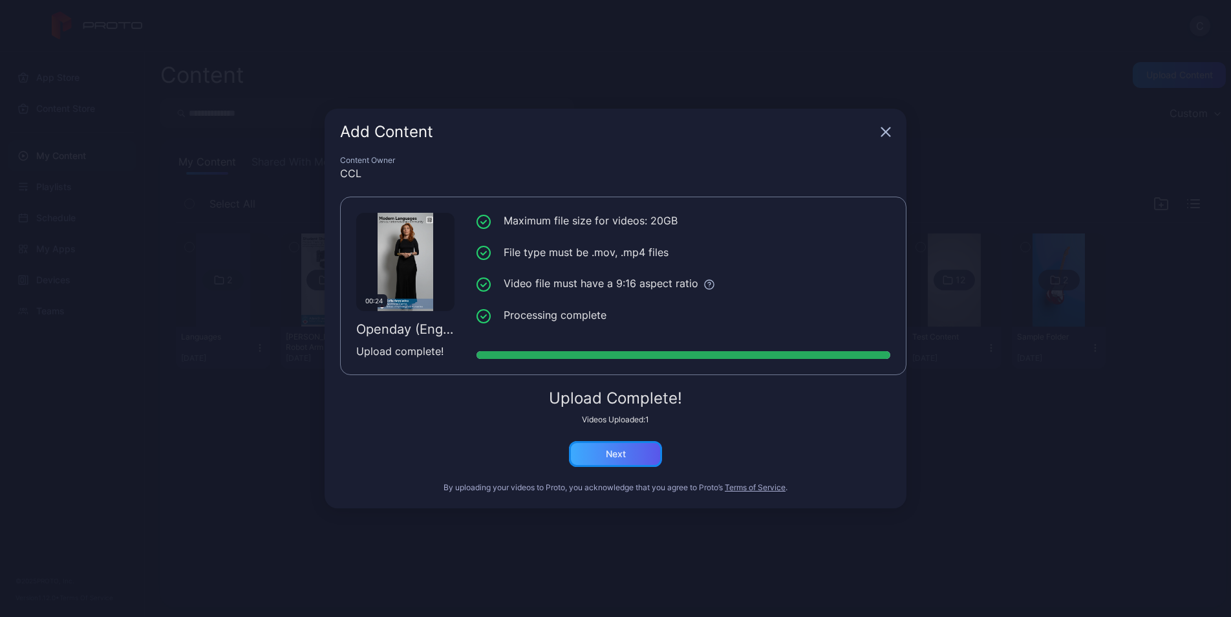
click at [612, 457] on div "Next" at bounding box center [616, 454] width 20 height 10
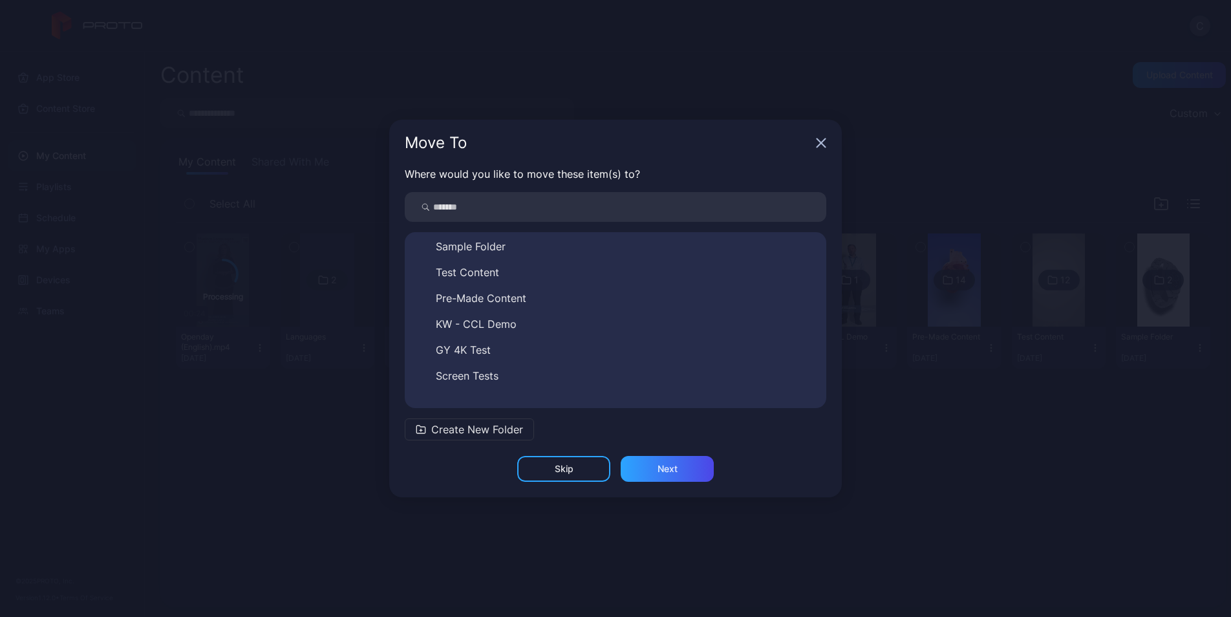
scroll to position [98, 0]
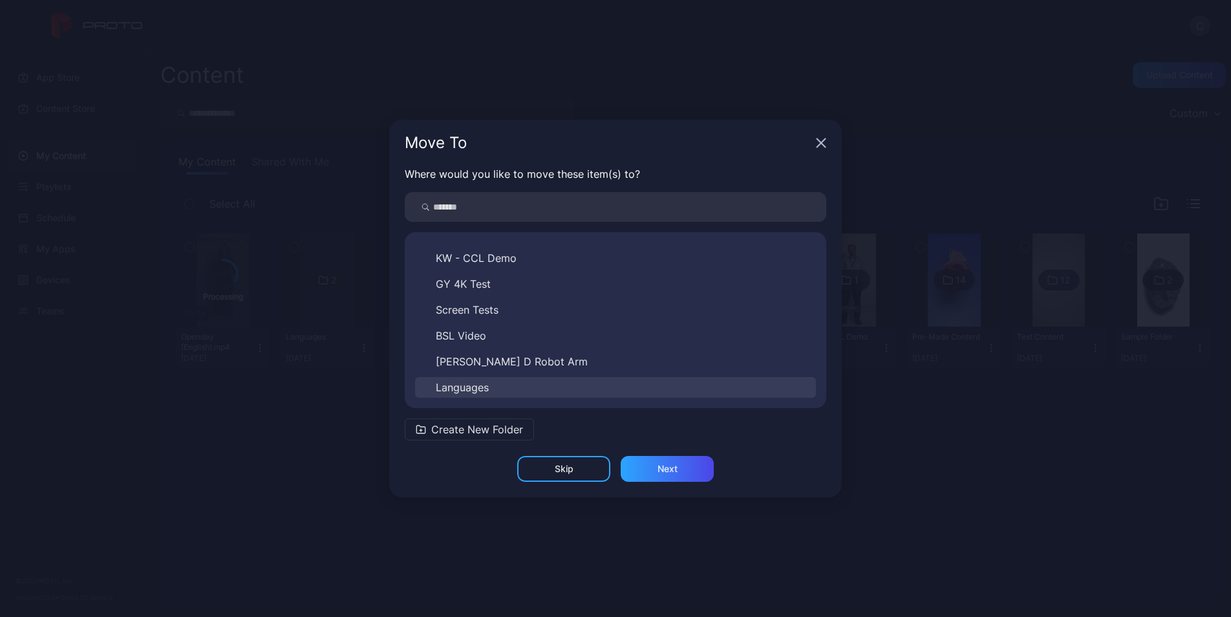
click at [486, 386] on span "Languages" at bounding box center [462, 388] width 53 height 16
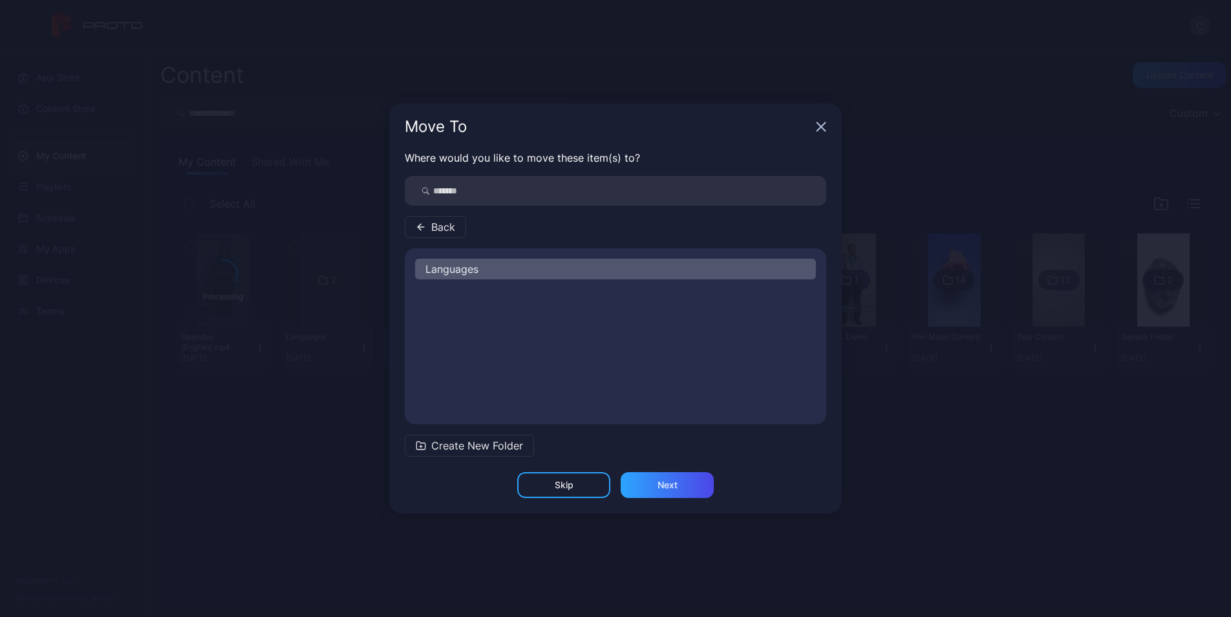
scroll to position [0, 0]
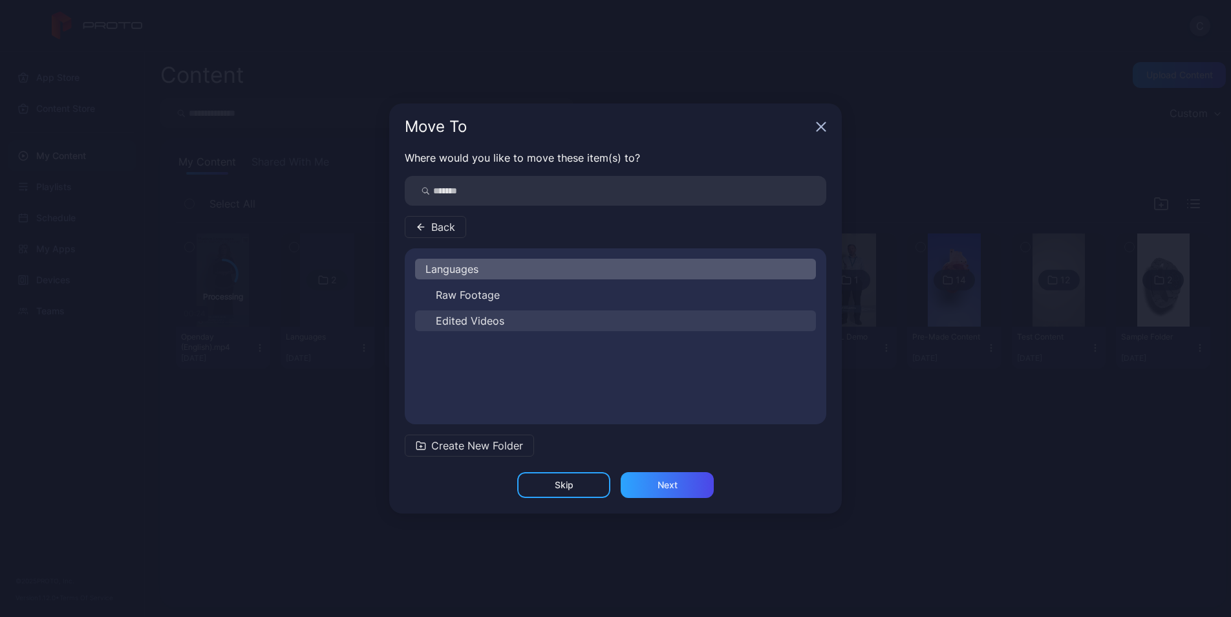
click at [493, 327] on span "Edited Videos" at bounding box center [470, 321] width 69 height 16
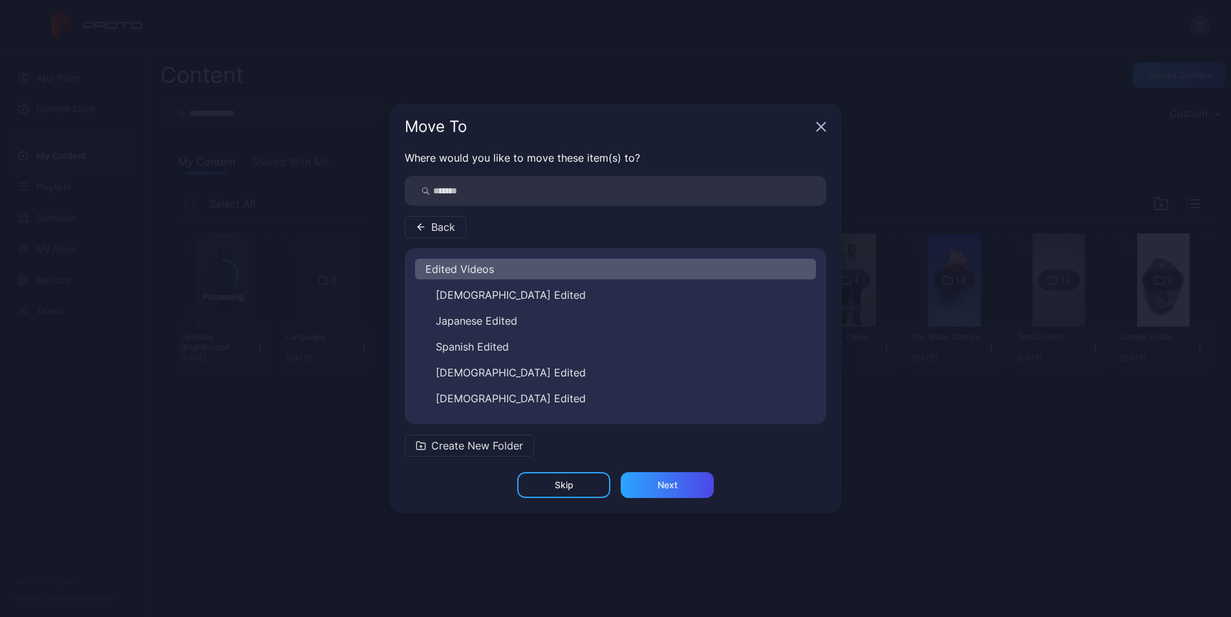
click at [488, 451] on span "Create New Folder" at bounding box center [477, 446] width 92 height 16
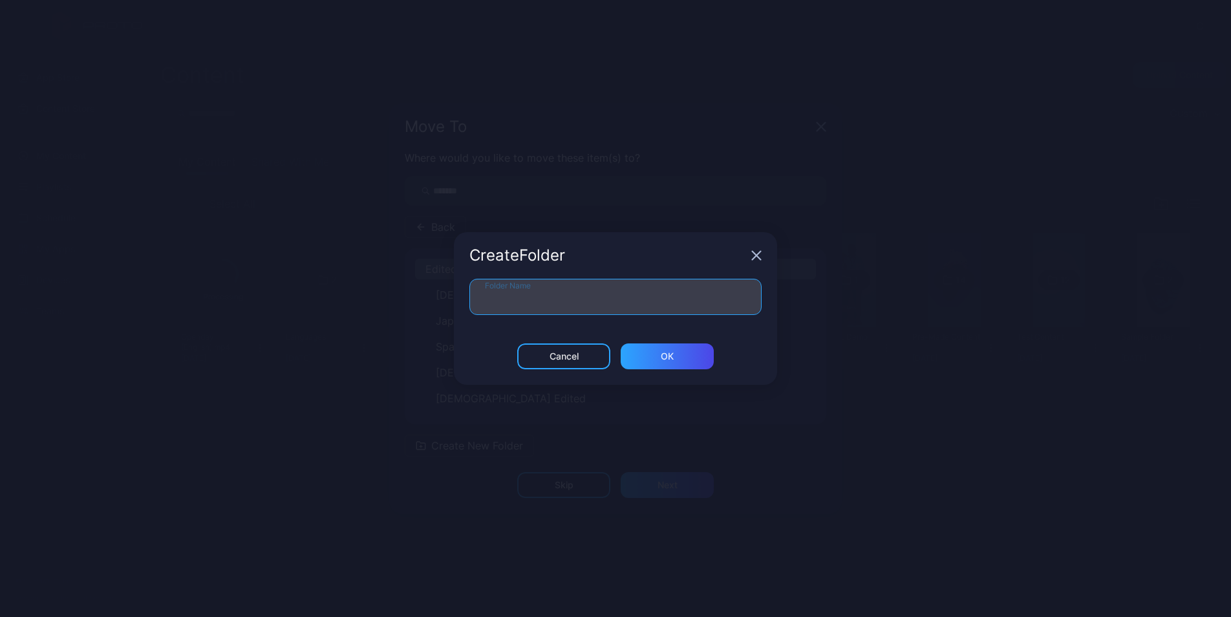
drag, startPoint x: 578, startPoint y: 297, endPoint x: 556, endPoint y: 300, distance: 22.1
click at [578, 297] on input "Folder Name" at bounding box center [616, 297] width 292 height 36
type input "**********"
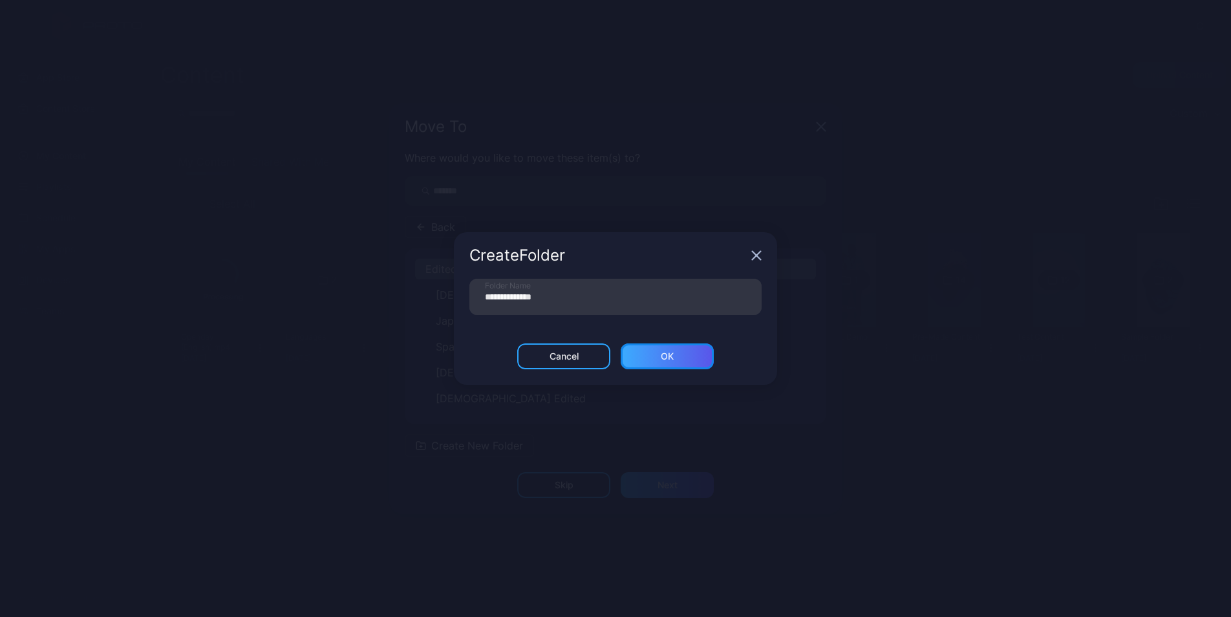
click at [666, 358] on div "ОК" at bounding box center [667, 356] width 13 height 10
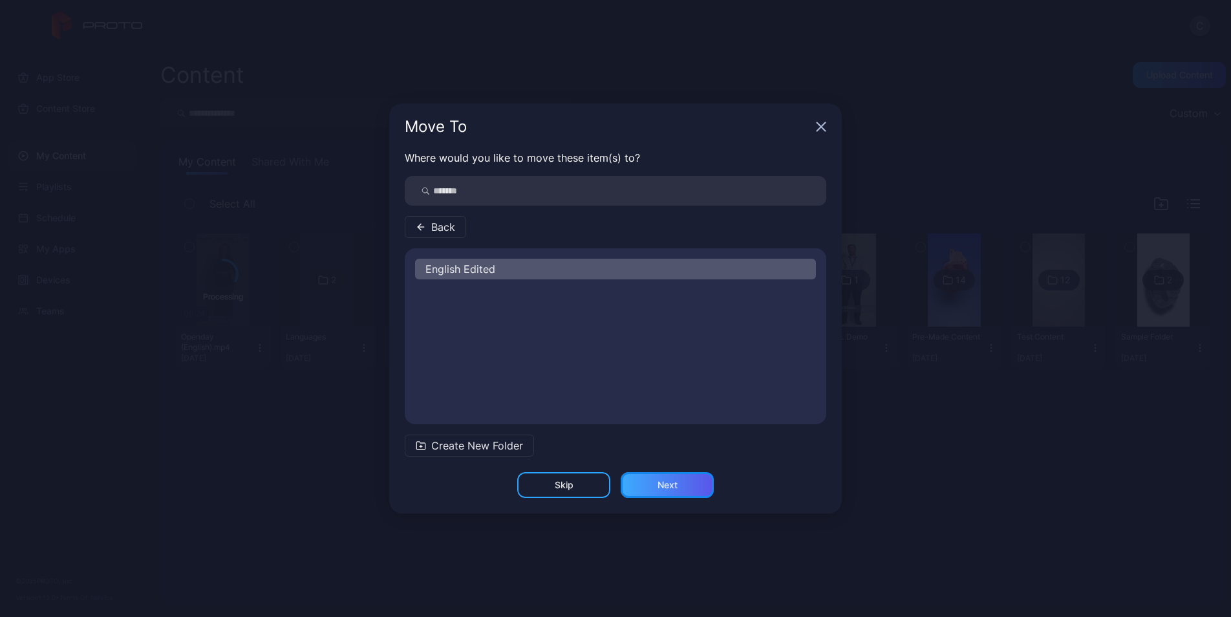
click at [667, 486] on div "Next" at bounding box center [668, 485] width 20 height 10
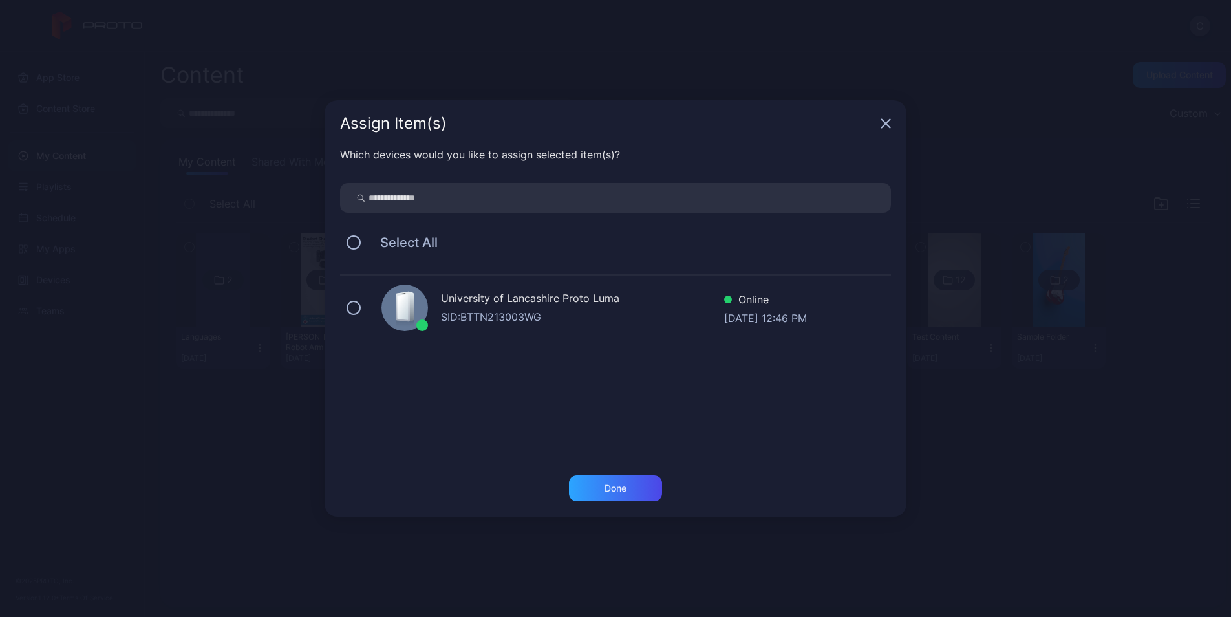
click at [530, 300] on div "University of Lancashire Proto Luma" at bounding box center [582, 299] width 283 height 19
click at [616, 493] on div "Done" at bounding box center [615, 488] width 93 height 26
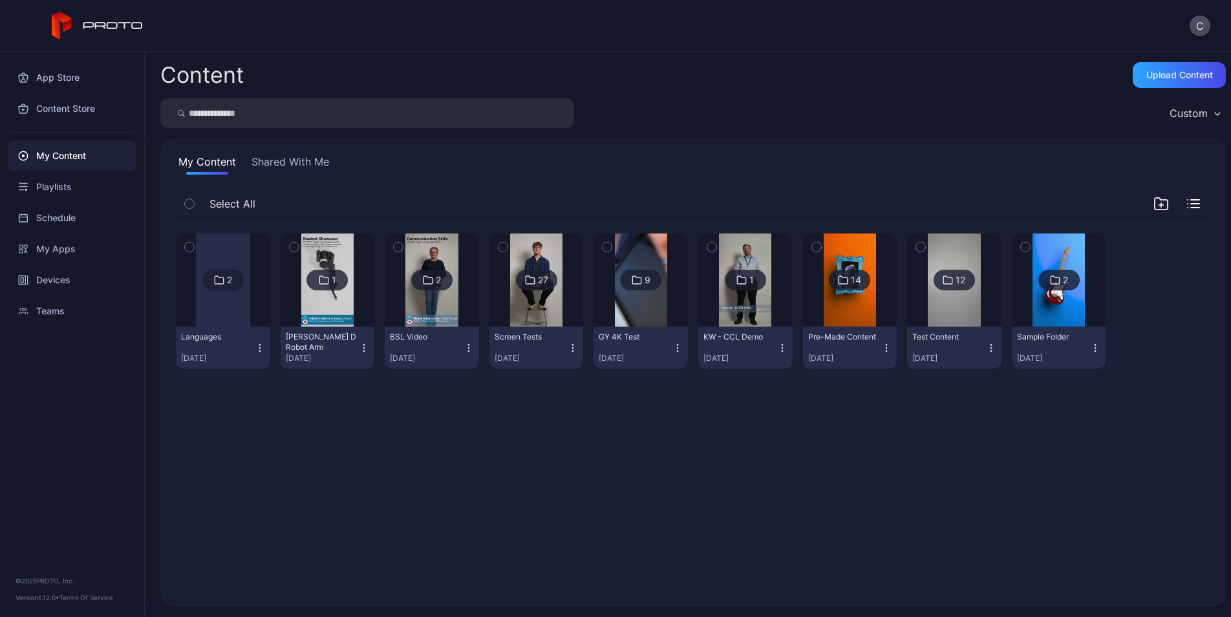
click at [221, 309] on div at bounding box center [223, 279] width 54 height 93
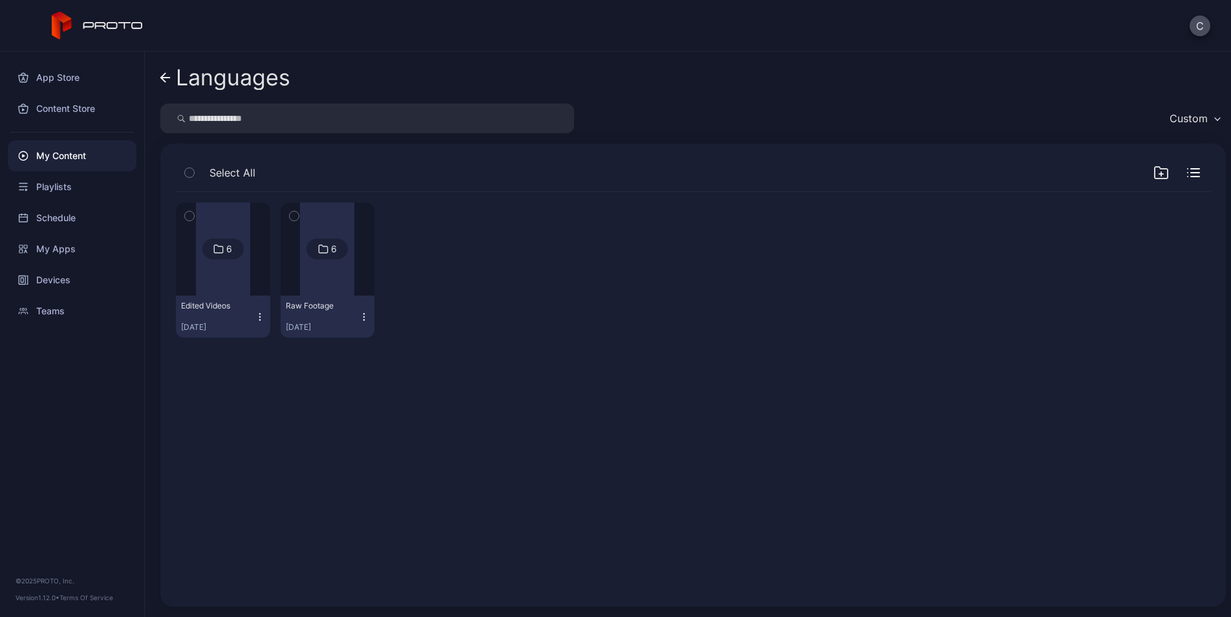
click at [234, 292] on div at bounding box center [223, 248] width 54 height 93
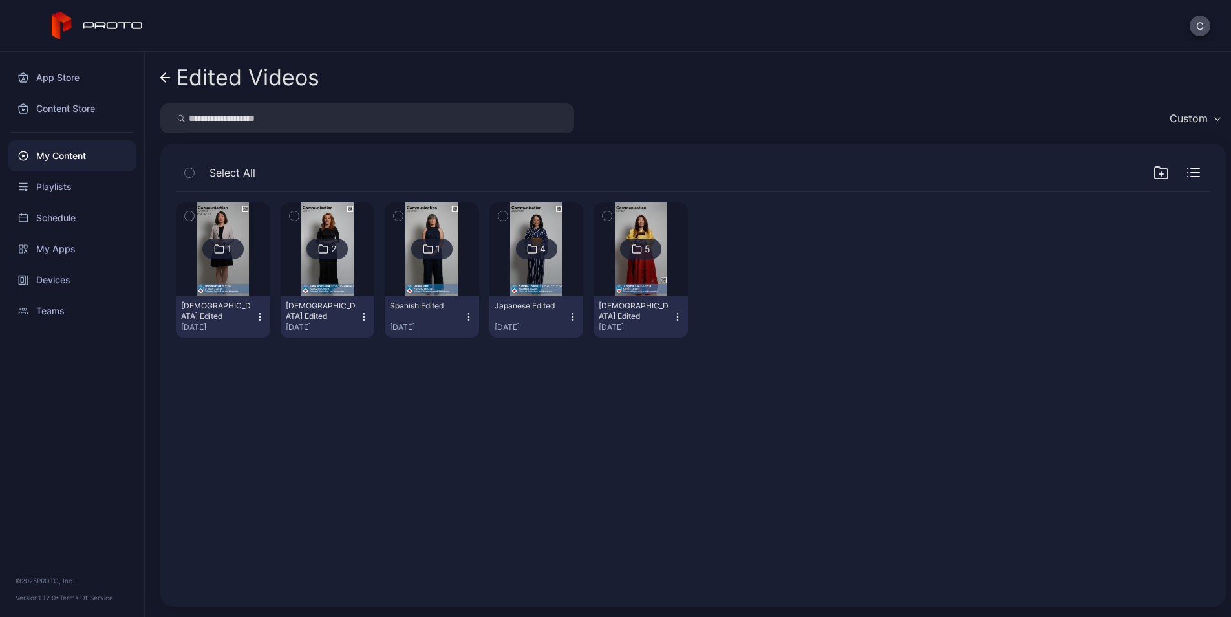
click at [221, 87] on div "Edited Videos" at bounding box center [248, 77] width 144 height 25
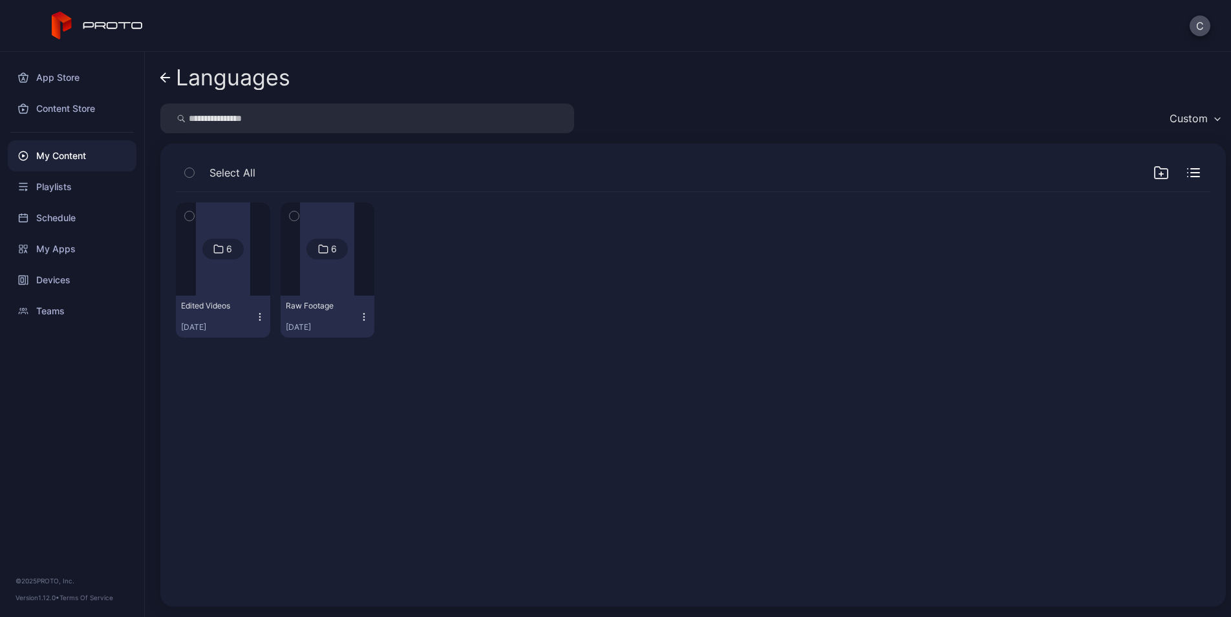
click at [240, 287] on div at bounding box center [223, 248] width 54 height 93
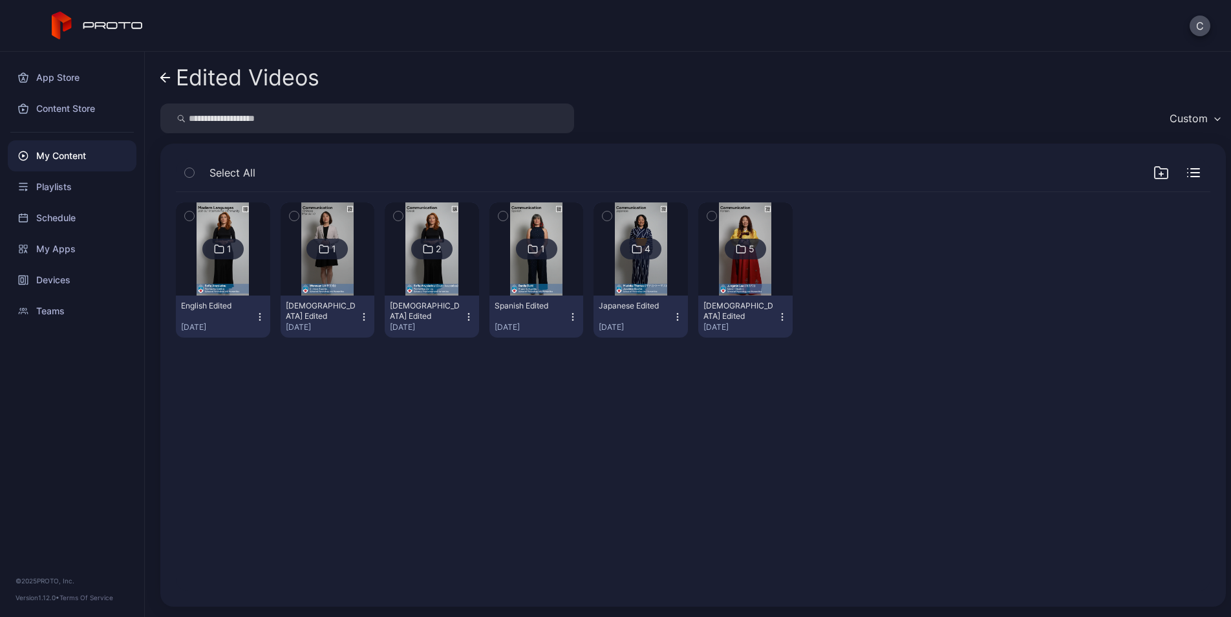
click at [215, 258] on div "1" at bounding box center [222, 249] width 41 height 21
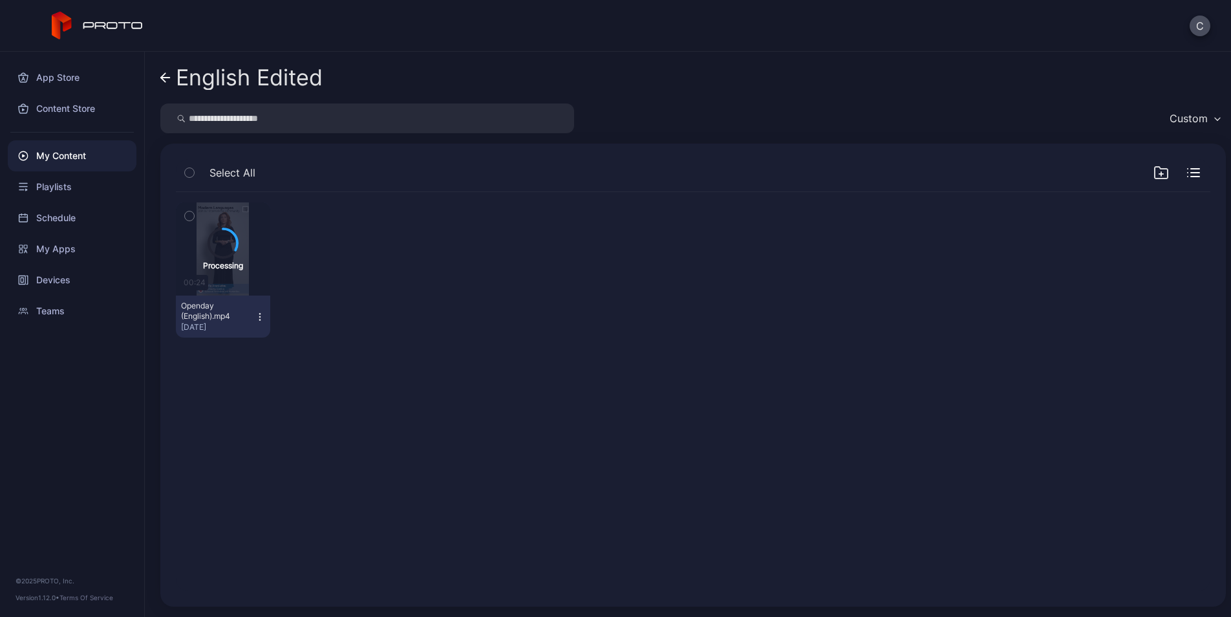
click at [227, 79] on div "English Edited" at bounding box center [249, 77] width 147 height 25
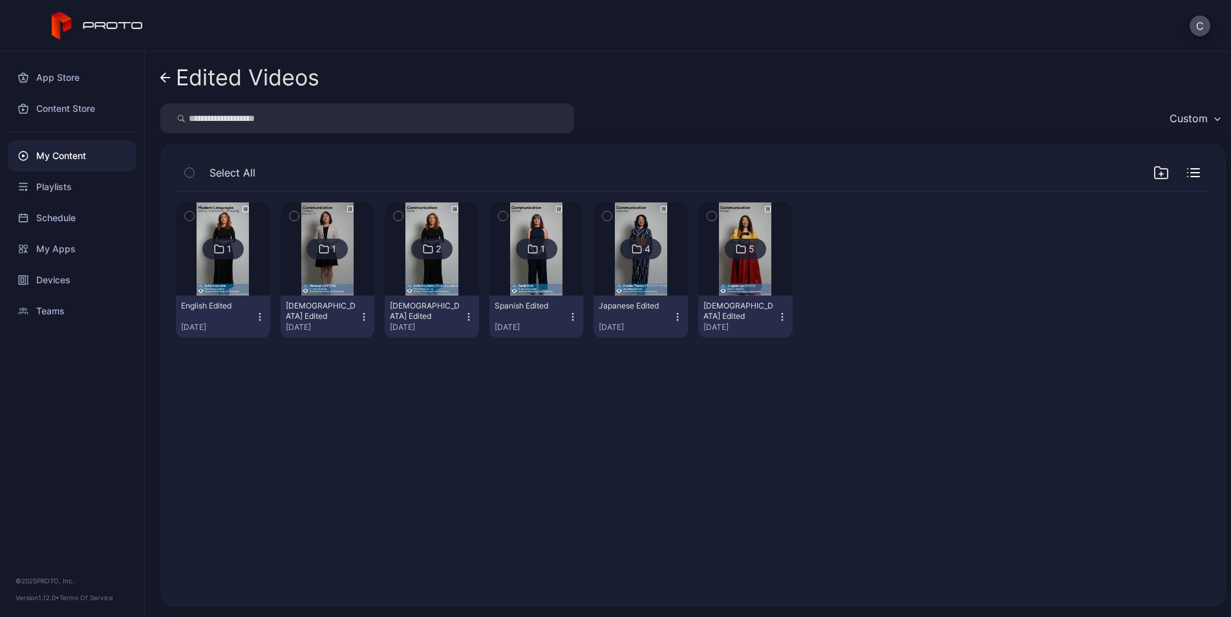
click at [241, 279] on img at bounding box center [223, 248] width 52 height 93
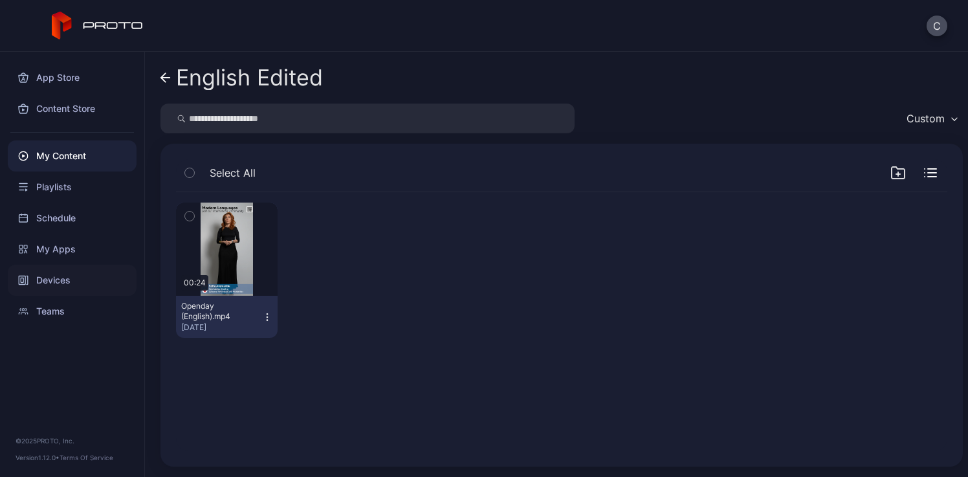
click at [41, 266] on div "Devices" at bounding box center [72, 280] width 129 height 31
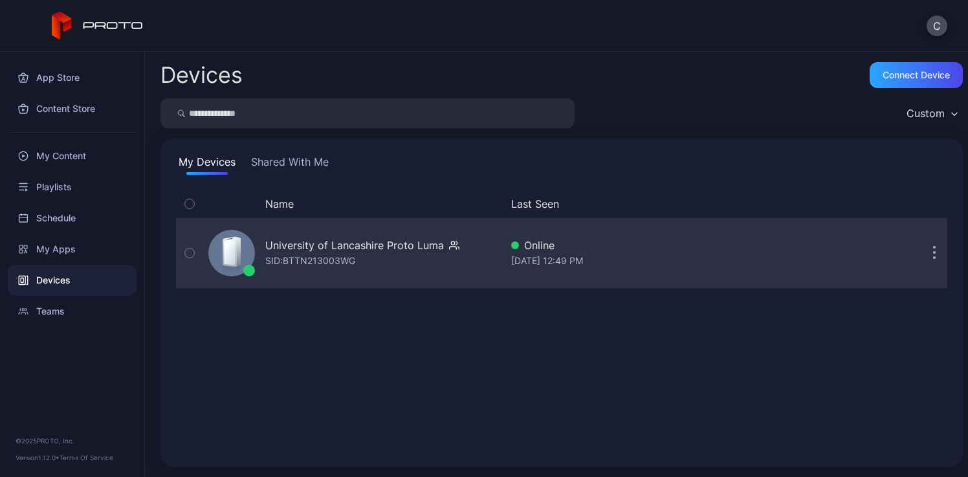
click at [242, 265] on icon at bounding box center [232, 254] width 22 height 37
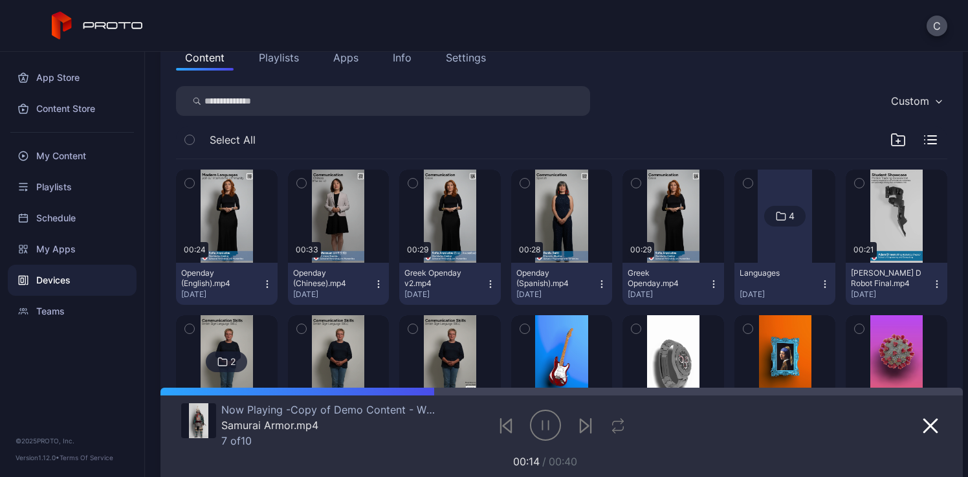
scroll to position [155, 0]
click at [193, 179] on icon "button" at bounding box center [189, 182] width 9 height 14
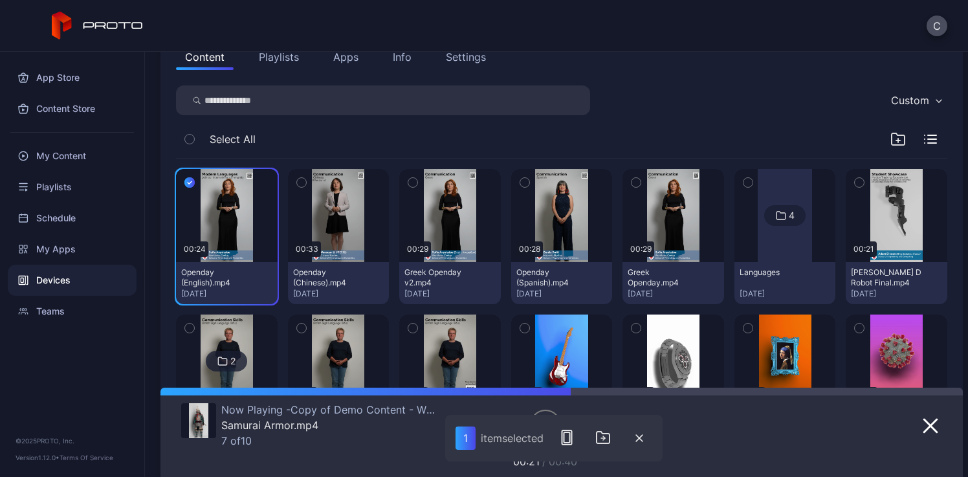
click at [297, 181] on icon "button" at bounding box center [301, 182] width 9 height 14
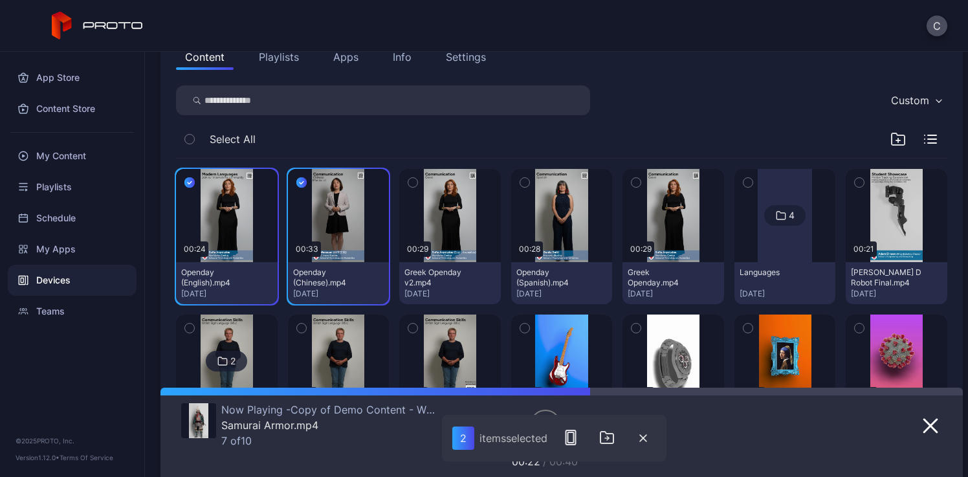
click at [409, 187] on icon "button" at bounding box center [412, 182] width 9 height 14
click at [523, 181] on div "button" at bounding box center [524, 182] width 10 height 10
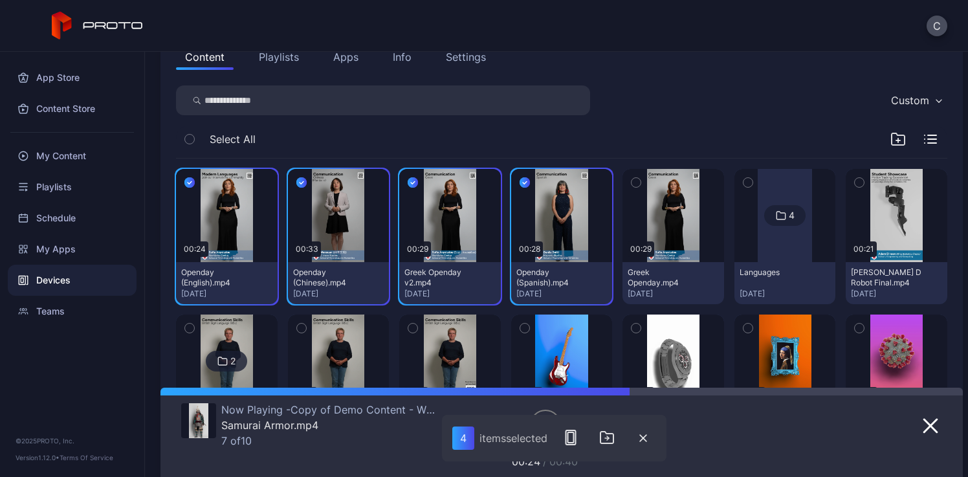
click at [631, 183] on icon "button" at bounding box center [635, 182] width 9 height 14
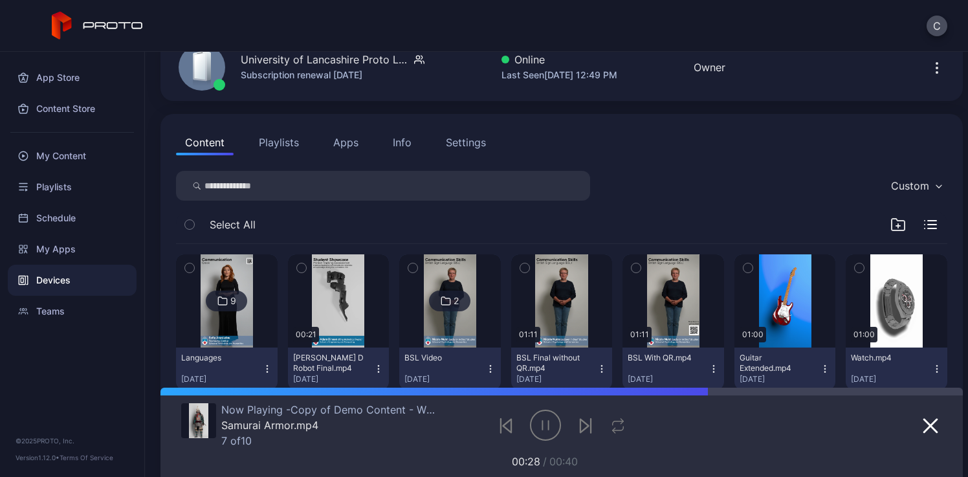
scroll to position [96, 0]
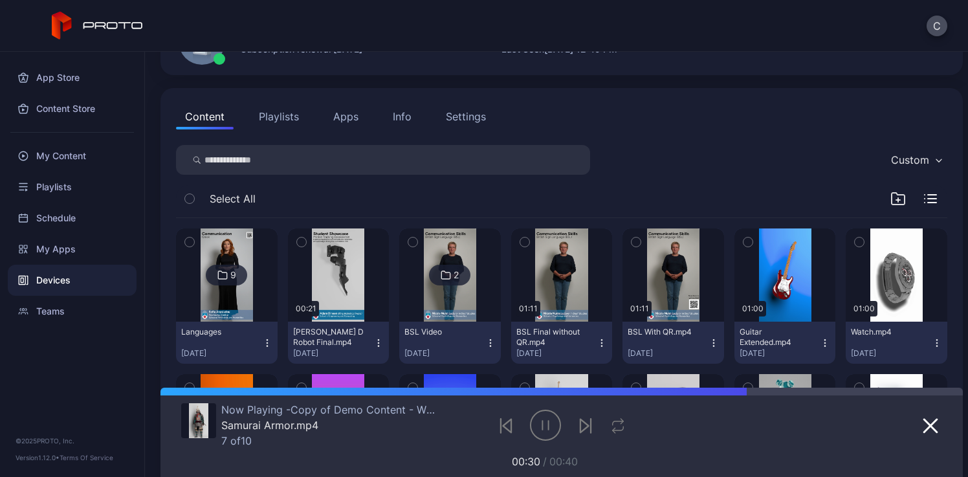
click at [261, 253] on div at bounding box center [226, 274] width 93 height 93
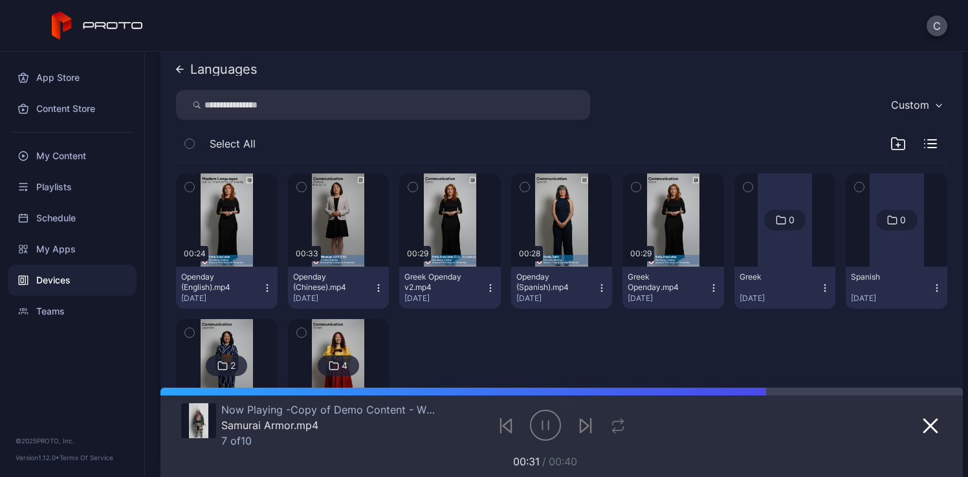
scroll to position [186, 0]
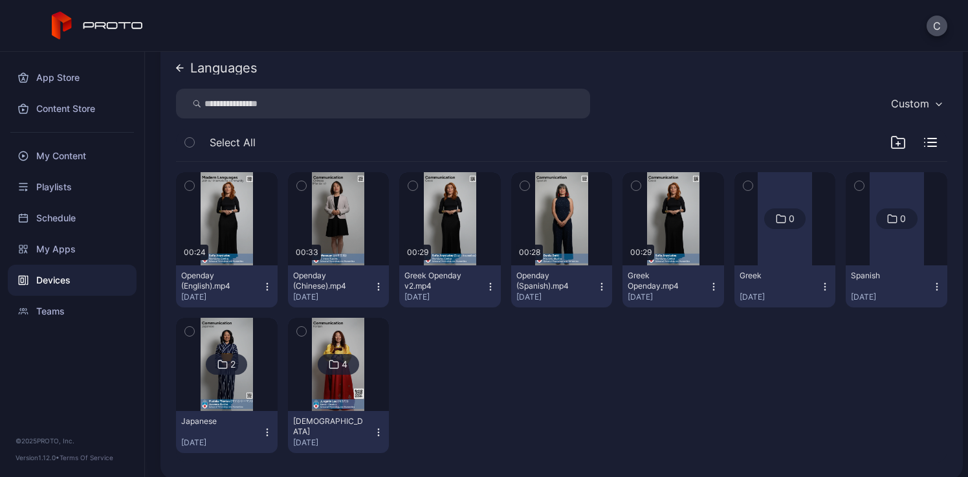
click at [409, 191] on icon "button" at bounding box center [412, 185] width 9 height 14
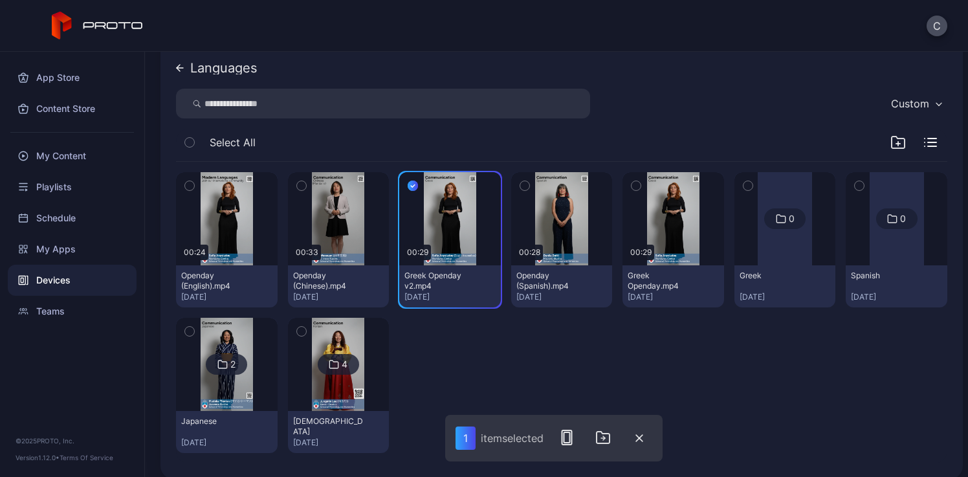
click at [631, 182] on icon "button" at bounding box center [635, 185] width 9 height 14
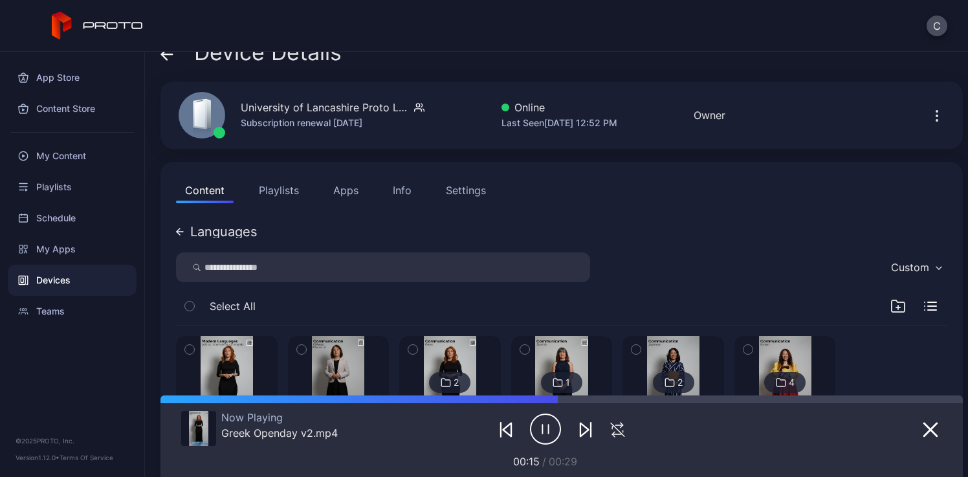
scroll to position [134, 0]
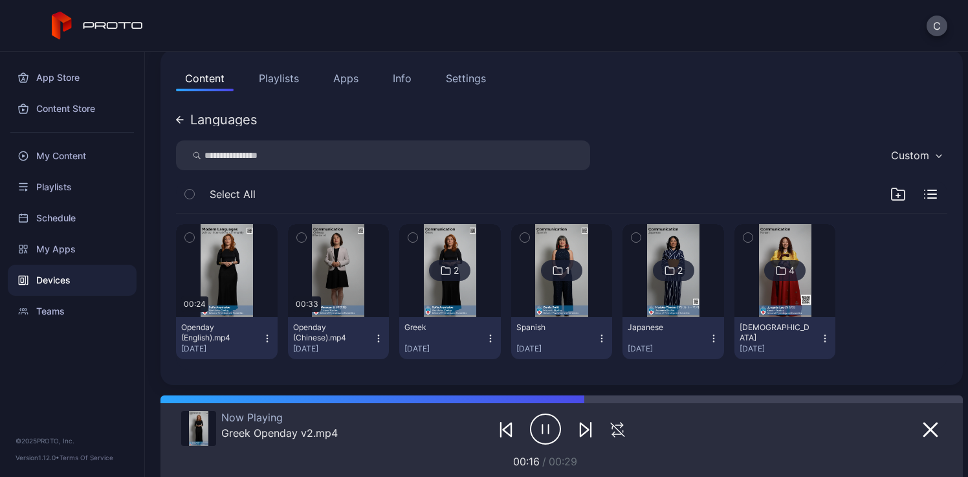
click at [891, 200] on icon "button" at bounding box center [897, 194] width 13 height 12
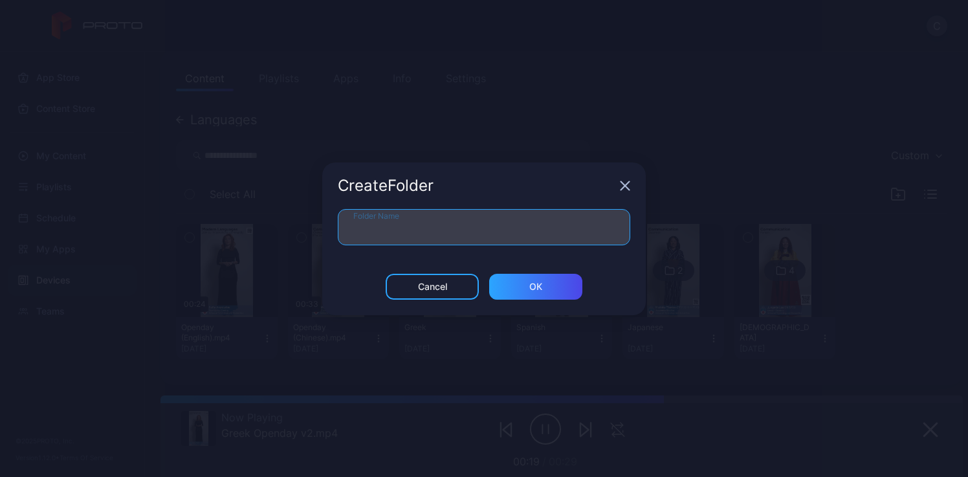
click at [593, 221] on input "Folder Name" at bounding box center [484, 227] width 292 height 36
type input "*******"
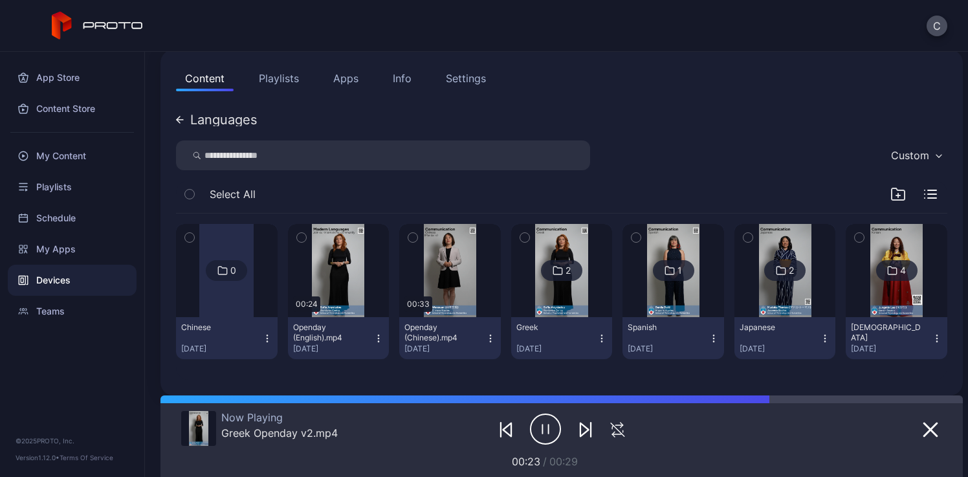
click at [890, 193] on icon "button" at bounding box center [898, 194] width 16 height 16
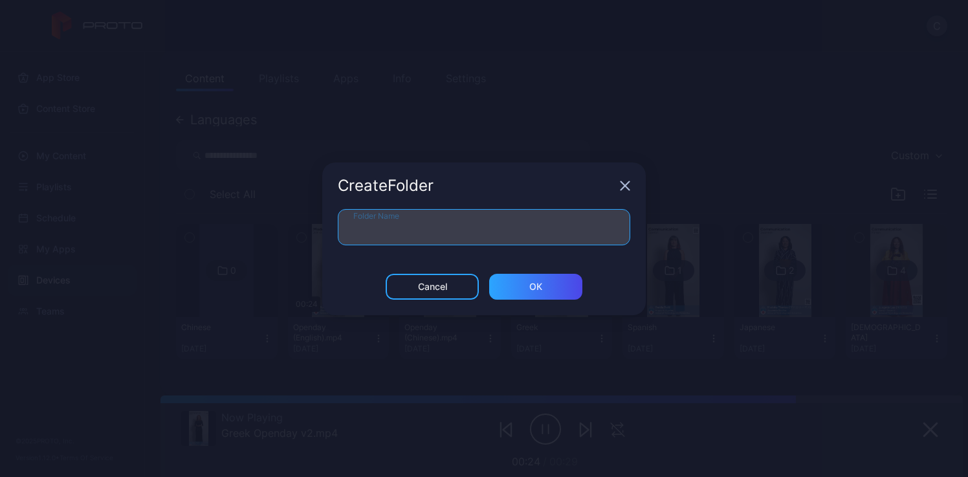
click at [541, 225] on input "Folder Name" at bounding box center [484, 227] width 292 height 36
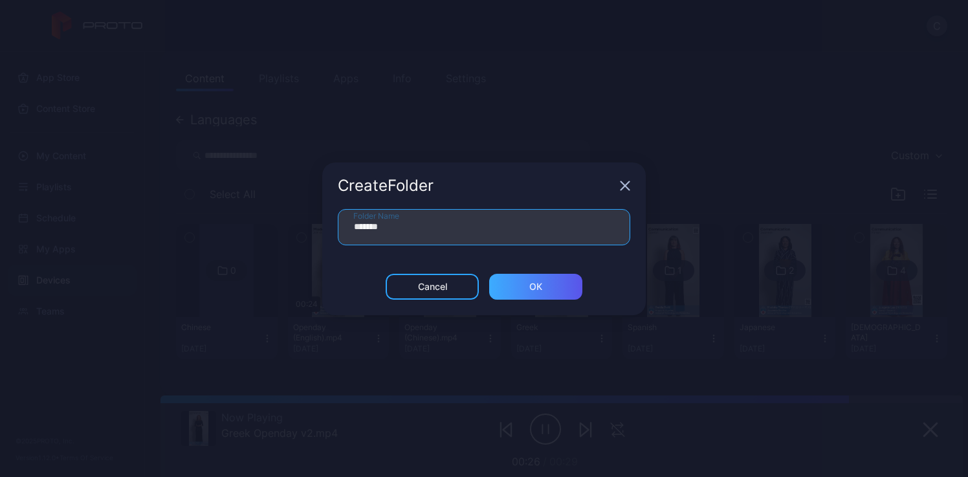
type input "*******"
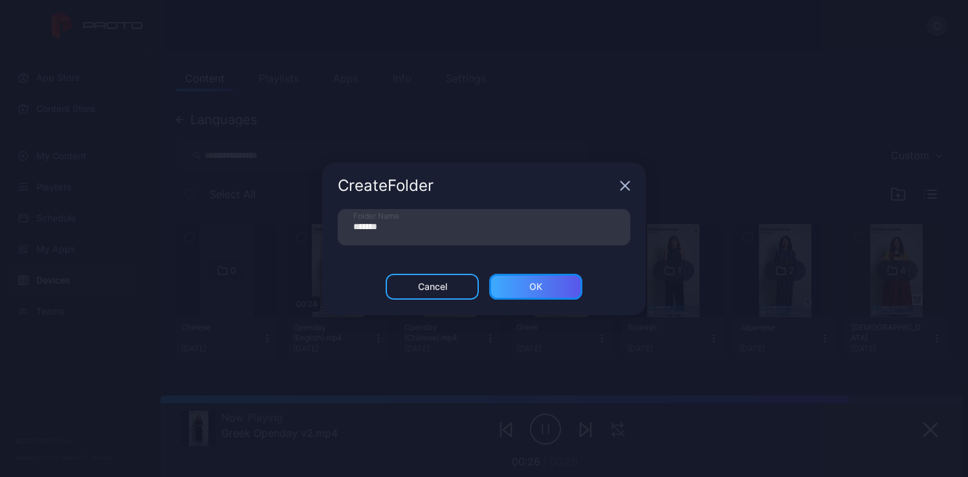
click at [514, 282] on div "ОК" at bounding box center [535, 287] width 93 height 26
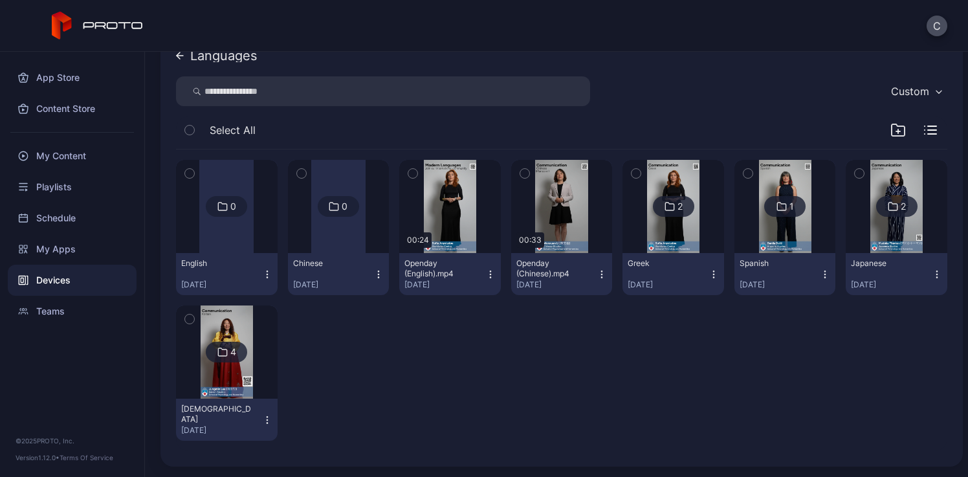
scroll to position [216, 0]
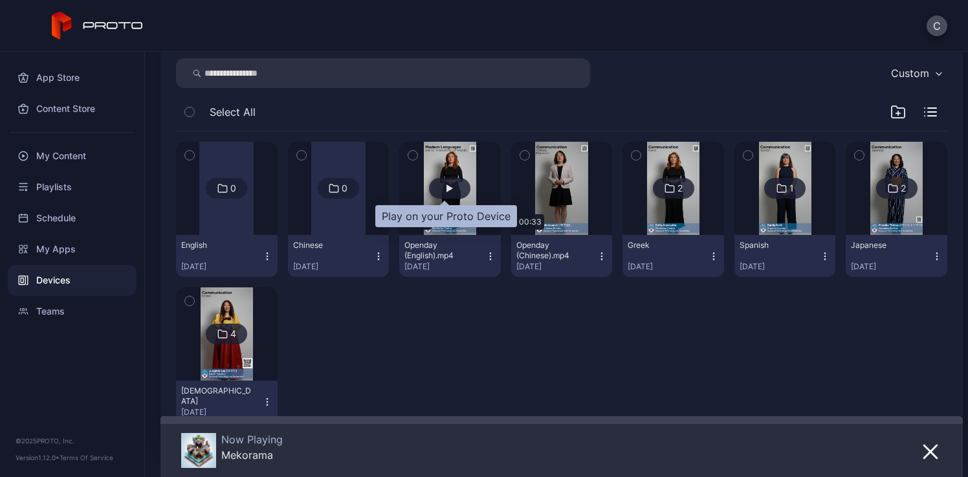
click at [446, 180] on div "button" at bounding box center [449, 188] width 41 height 21
click at [437, 187] on div "button" at bounding box center [449, 188] width 41 height 21
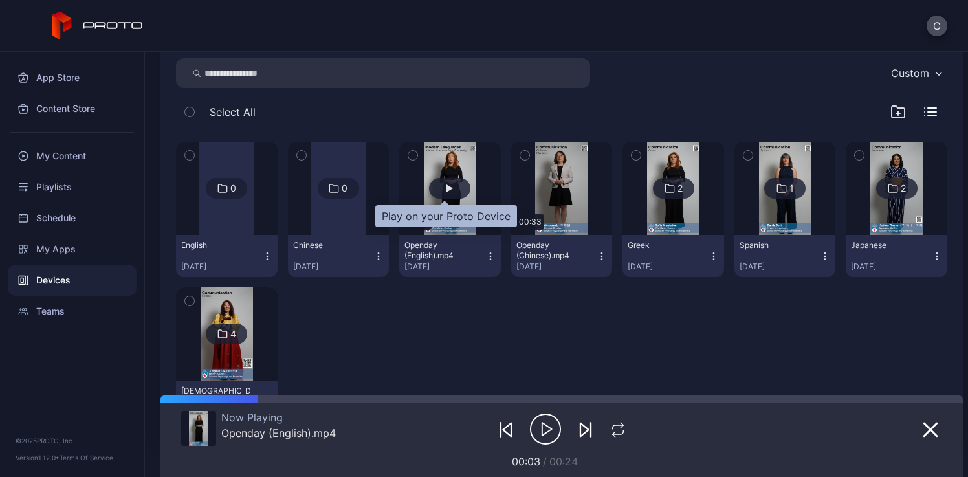
scroll to position [198, 0]
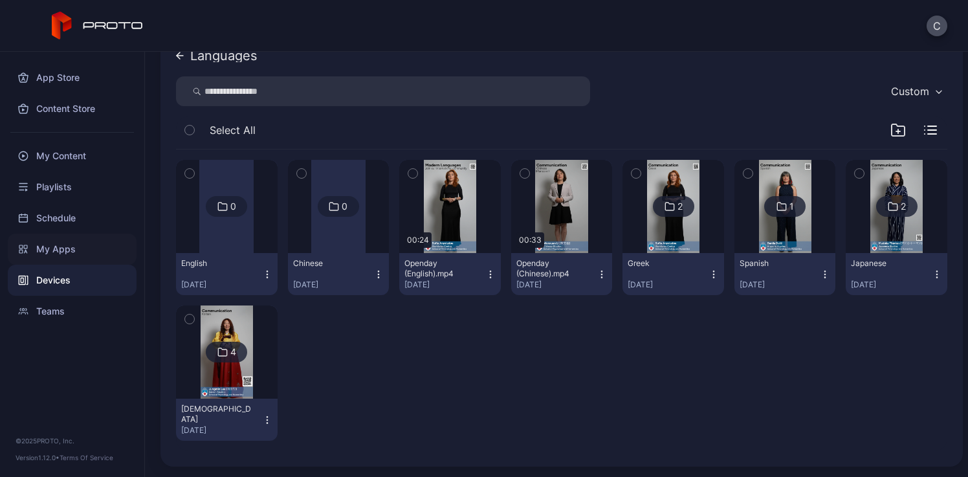
click at [62, 254] on div "My Apps" at bounding box center [72, 248] width 129 height 31
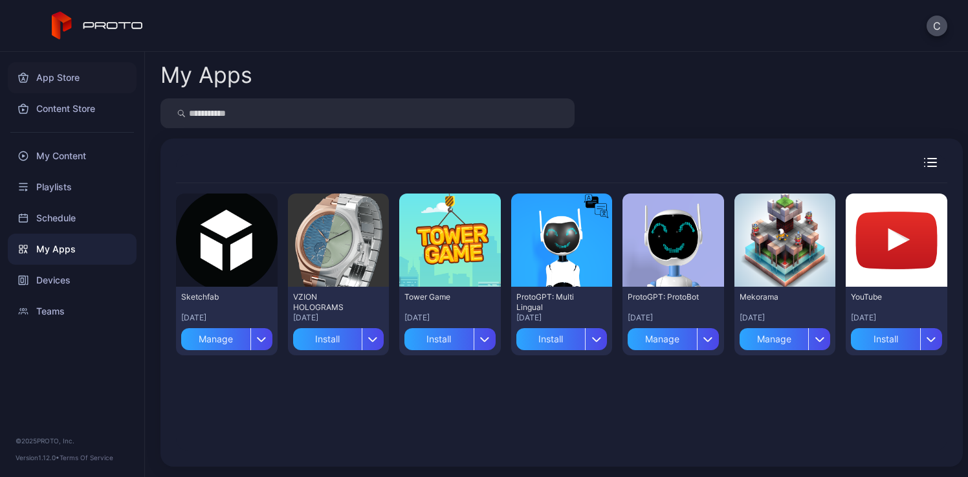
click at [61, 74] on div "App Store" at bounding box center [72, 77] width 129 height 31
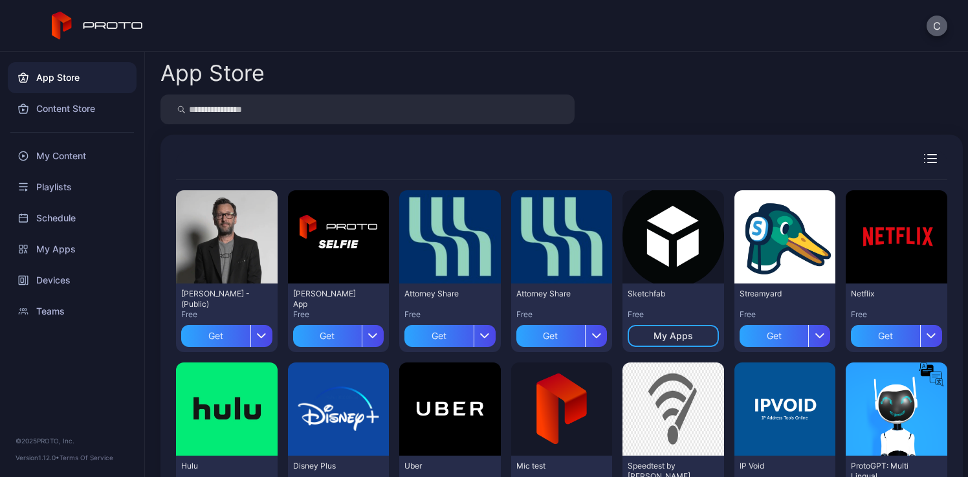
click at [933, 22] on button "C" at bounding box center [936, 26] width 21 height 21
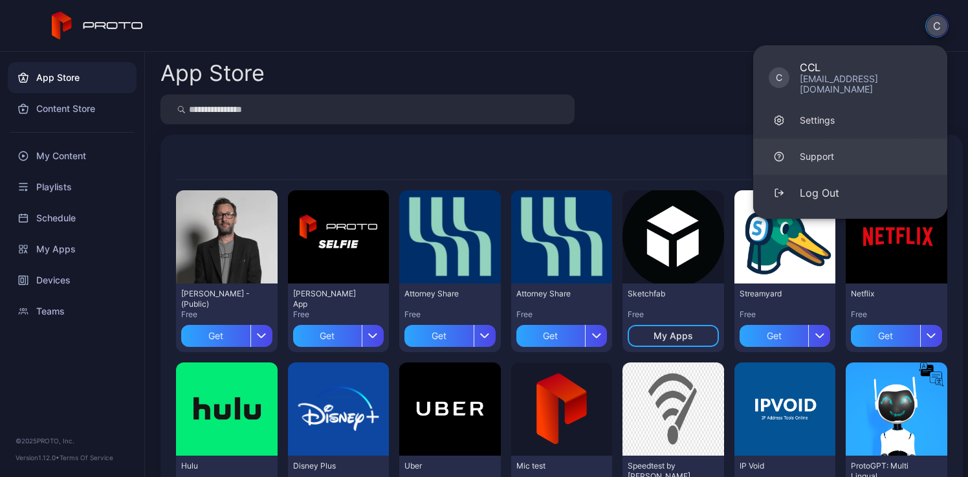
click at [836, 153] on link "Support" at bounding box center [850, 156] width 194 height 36
click at [91, 164] on div "My Content" at bounding box center [72, 155] width 129 height 31
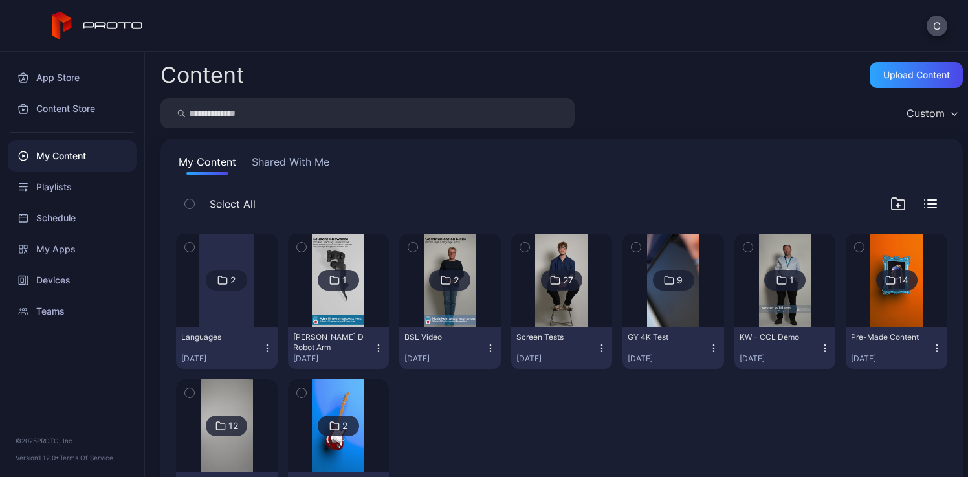
click at [322, 283] on div "1" at bounding box center [338, 280] width 41 height 21
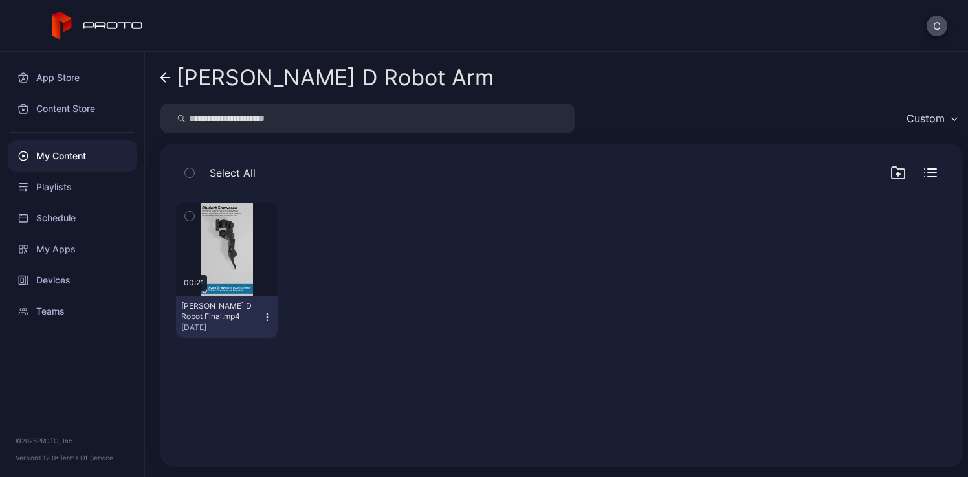
click at [224, 87] on div "[PERSON_NAME] D Robot Arm" at bounding box center [335, 77] width 318 height 25
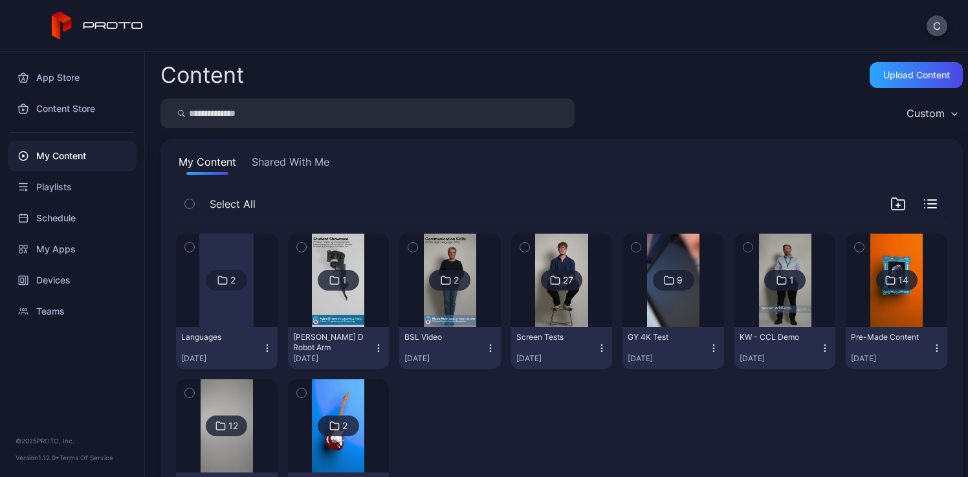
click at [455, 297] on img at bounding box center [450, 279] width 52 height 93
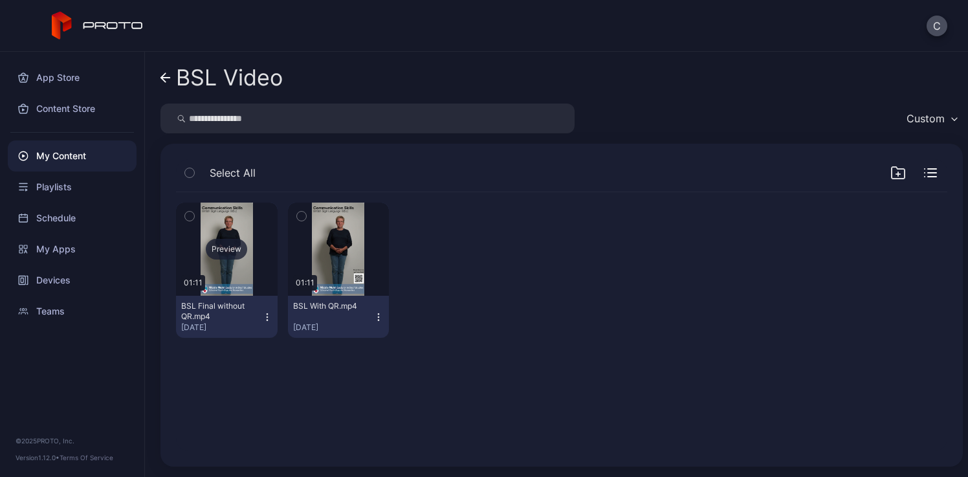
click at [233, 244] on div "Preview" at bounding box center [226, 249] width 41 height 21
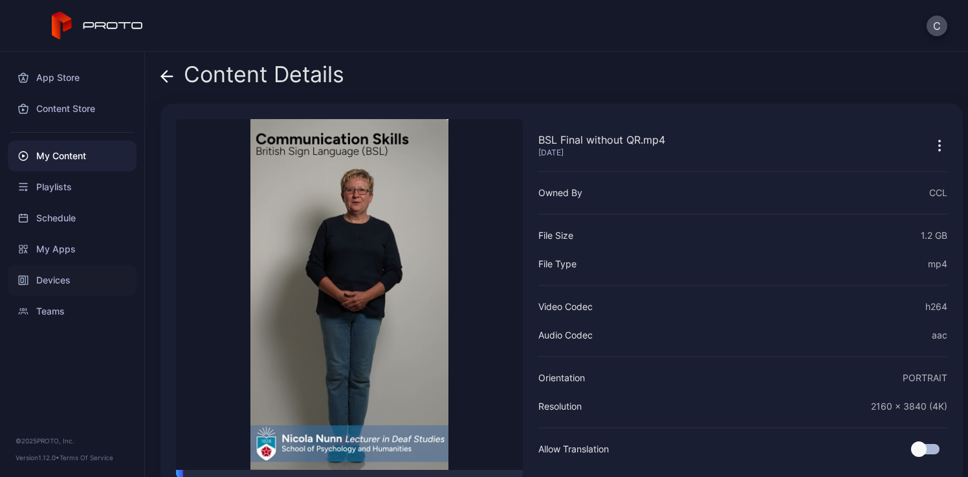
click at [67, 287] on div "Devices" at bounding box center [72, 280] width 129 height 31
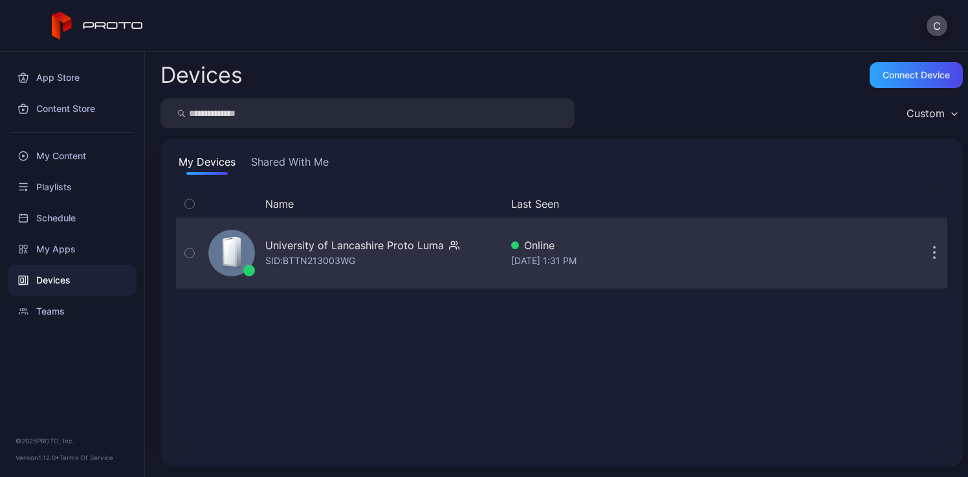
click at [287, 261] on div "SID: BTTN213003WG" at bounding box center [310, 261] width 90 height 16
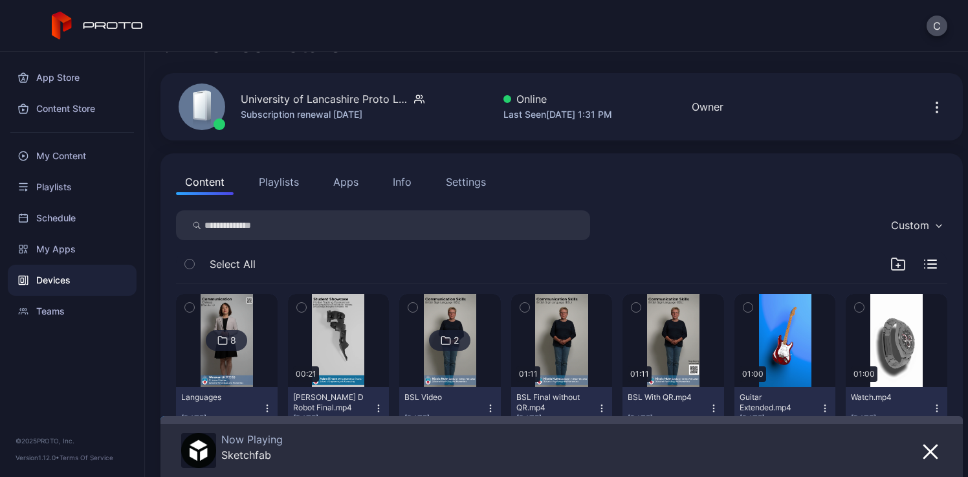
scroll to position [38, 0]
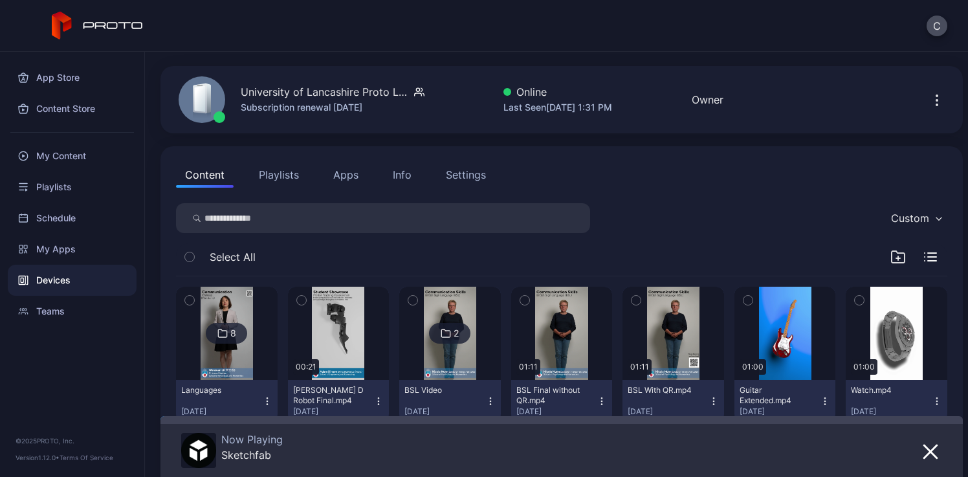
click at [453, 330] on div "2" at bounding box center [455, 333] width 5 height 12
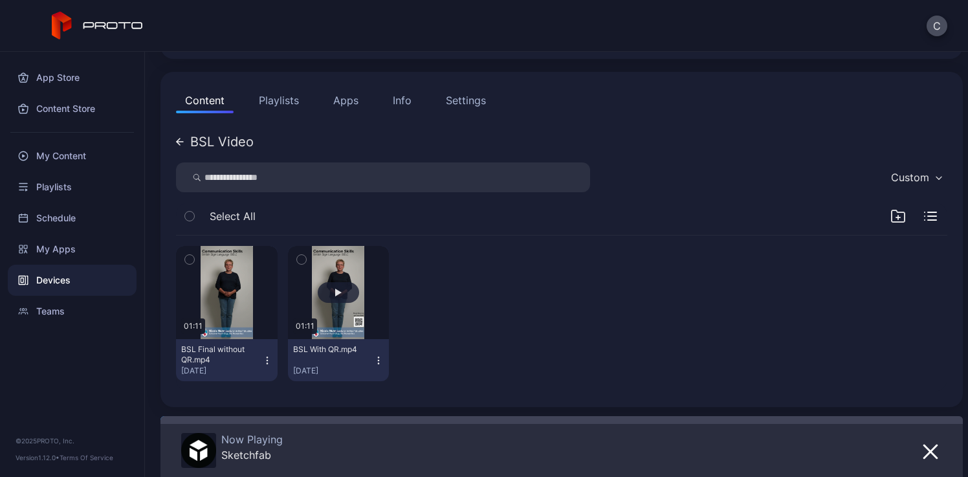
scroll to position [113, 0]
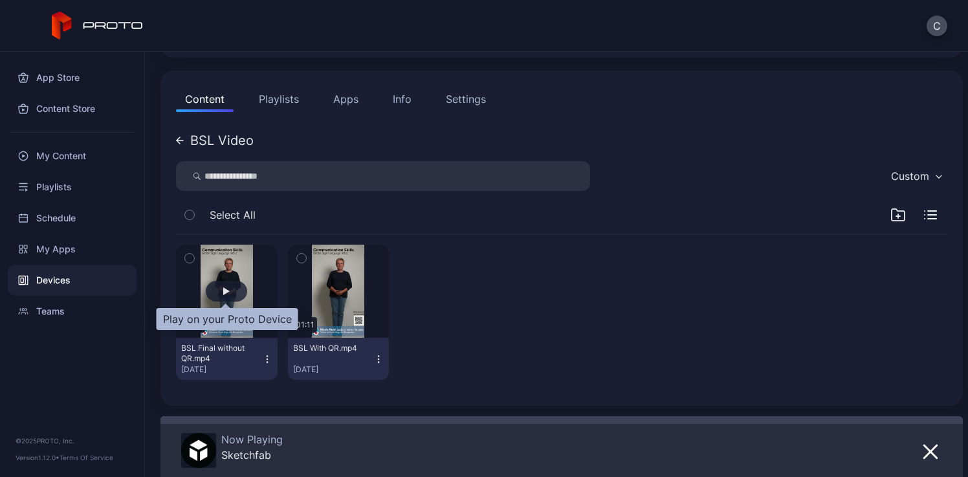
click at [237, 296] on div "button" at bounding box center [226, 291] width 41 height 21
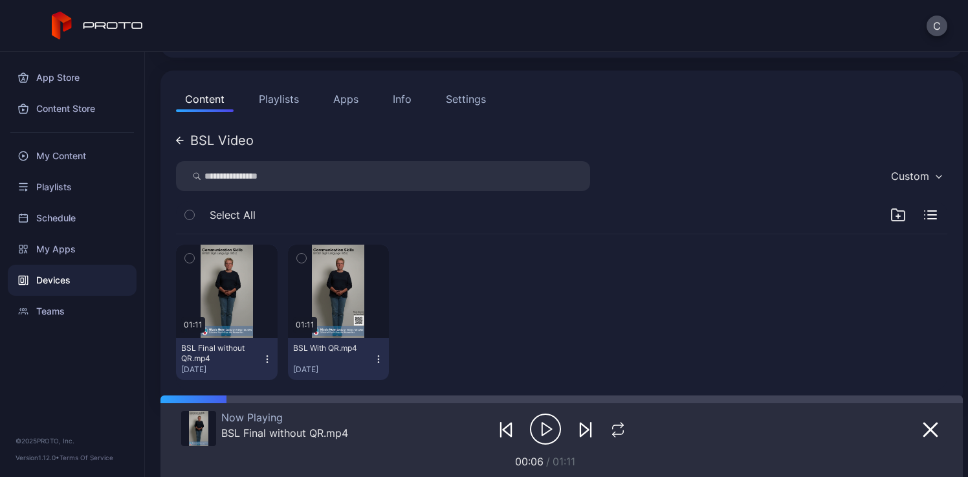
click at [273, 101] on button "Playlists" at bounding box center [279, 99] width 58 height 26
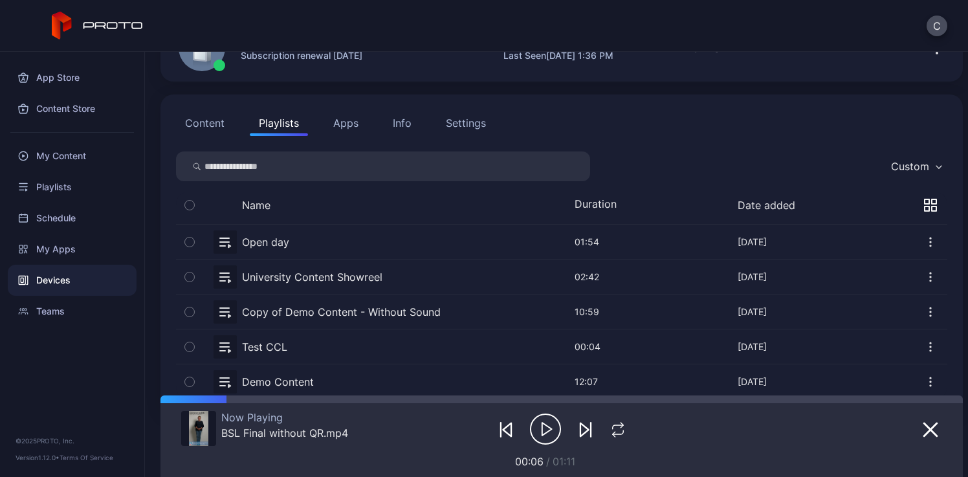
scroll to position [119, 0]
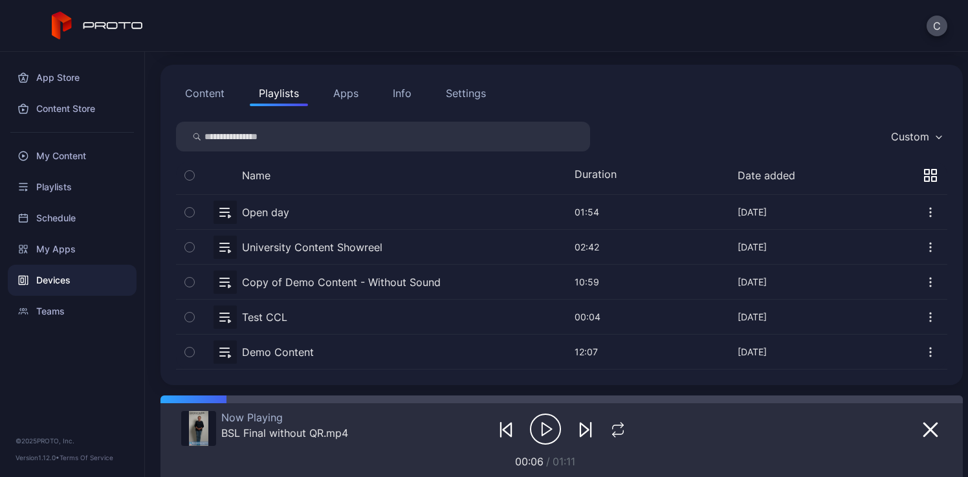
click at [349, 288] on button "button" at bounding box center [561, 282] width 771 height 34
